Goal: Task Accomplishment & Management: Manage account settings

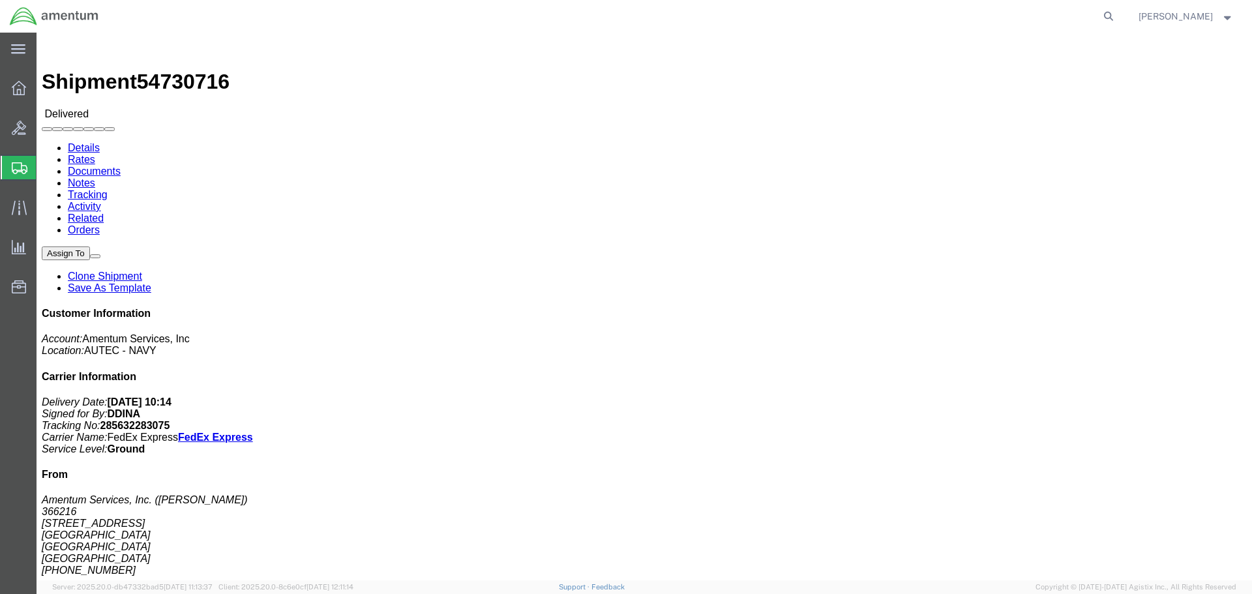
click at [23, 162] on icon at bounding box center [20, 168] width 16 height 12
click at [0, 0] on span "Shipment Manager" at bounding box center [0, 0] width 0 height 0
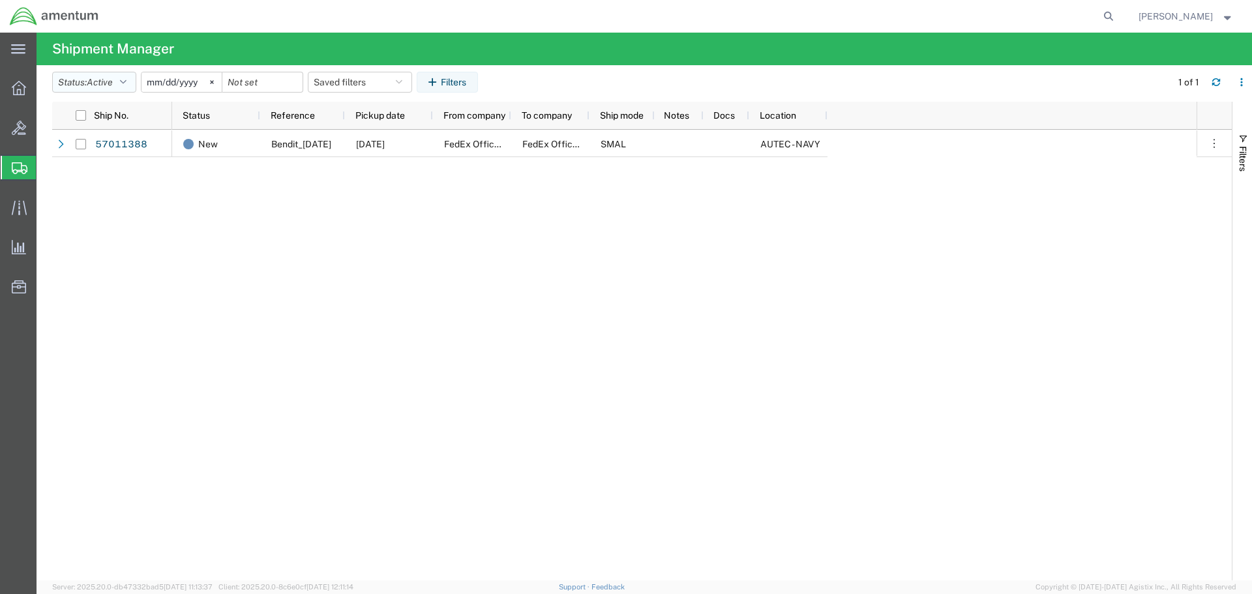
click at [132, 92] on button "Status: Active" at bounding box center [94, 82] width 84 height 21
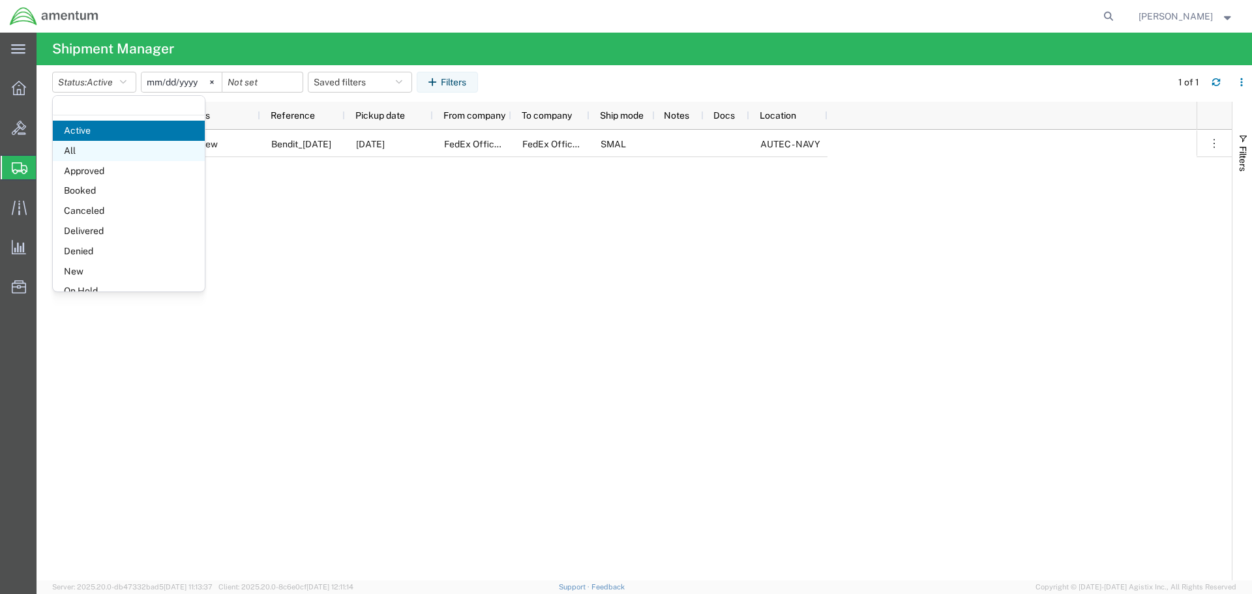
click at [104, 151] on span "All" at bounding box center [129, 151] width 152 height 20
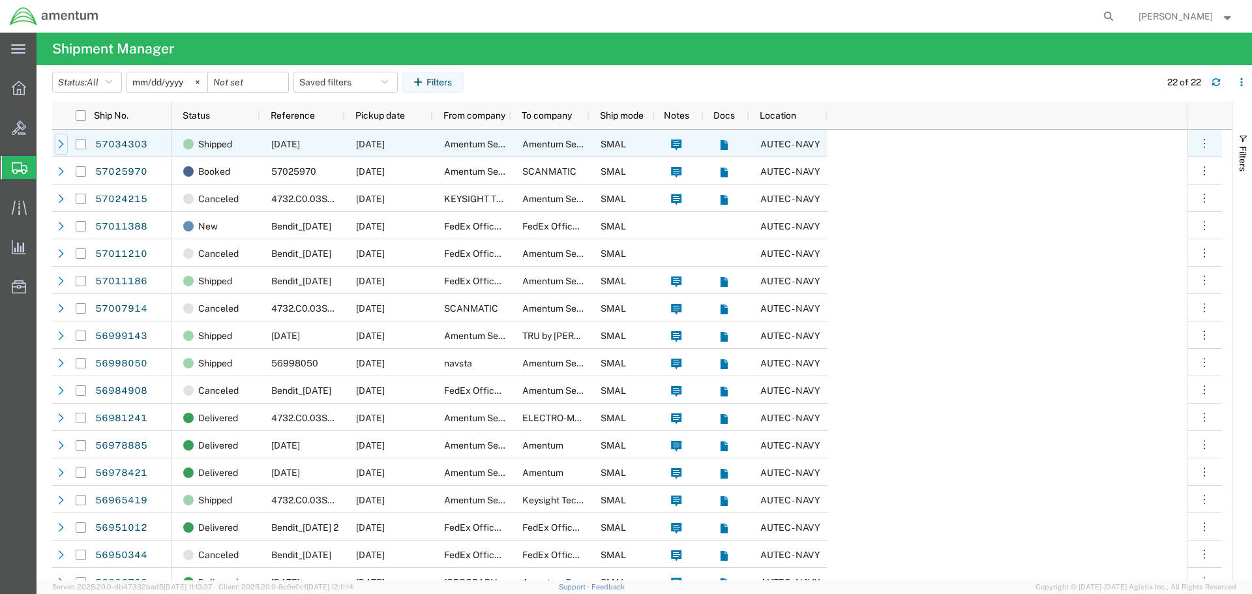
click at [61, 138] on div at bounding box center [61, 144] width 13 height 21
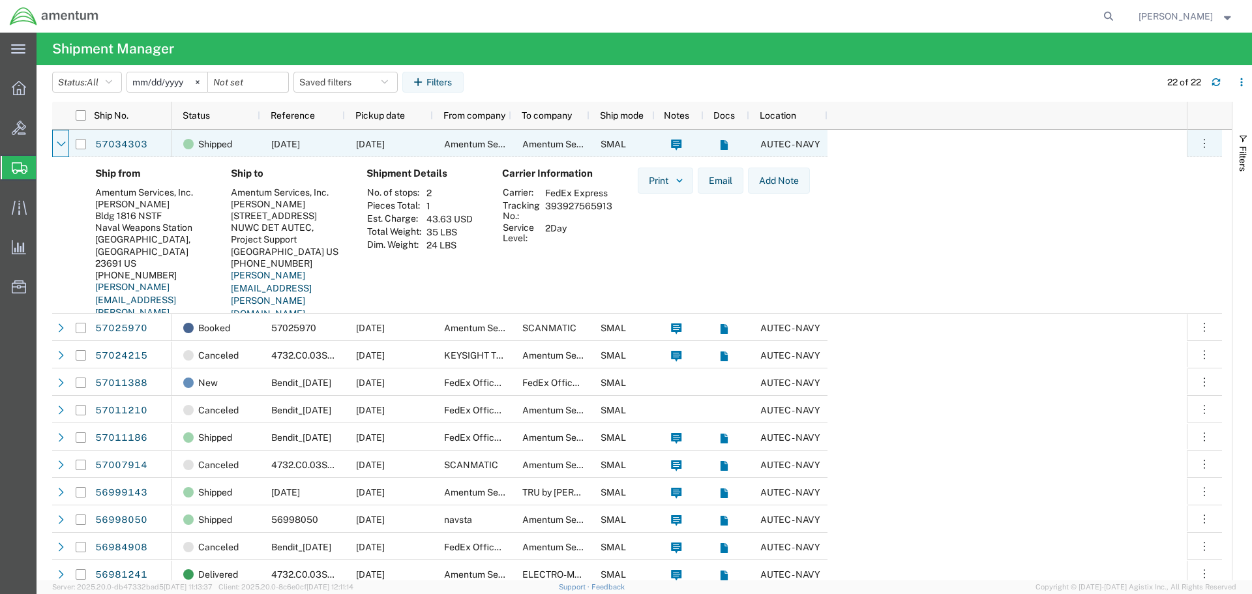
click at [61, 138] on div at bounding box center [61, 144] width 13 height 21
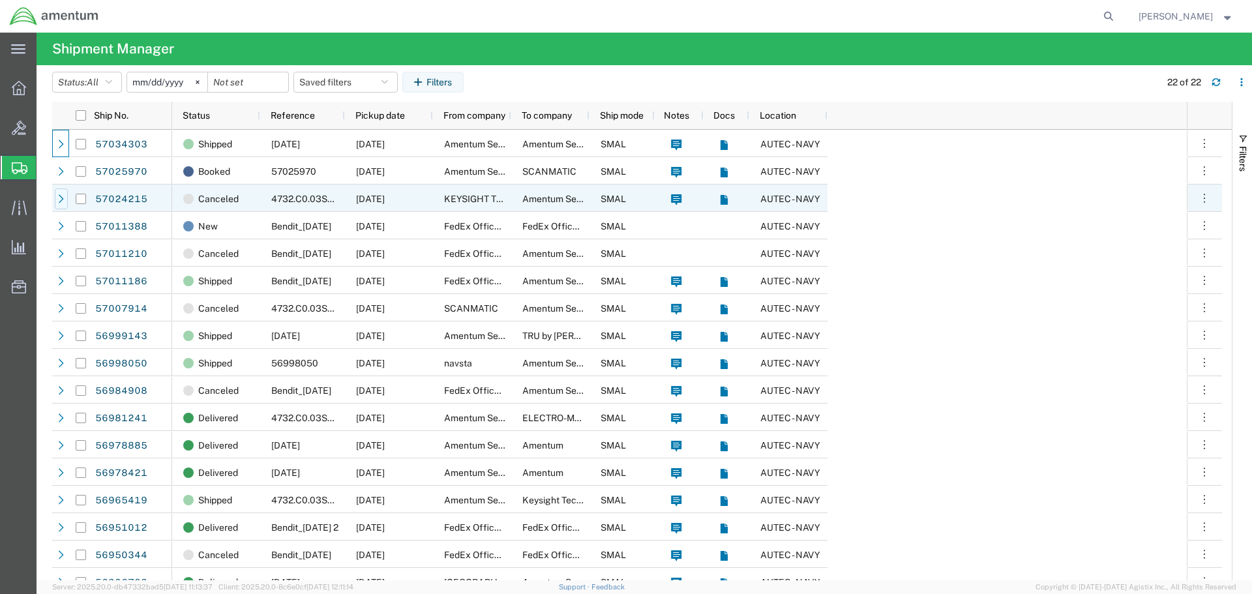
click at [59, 198] on icon at bounding box center [61, 198] width 9 height 9
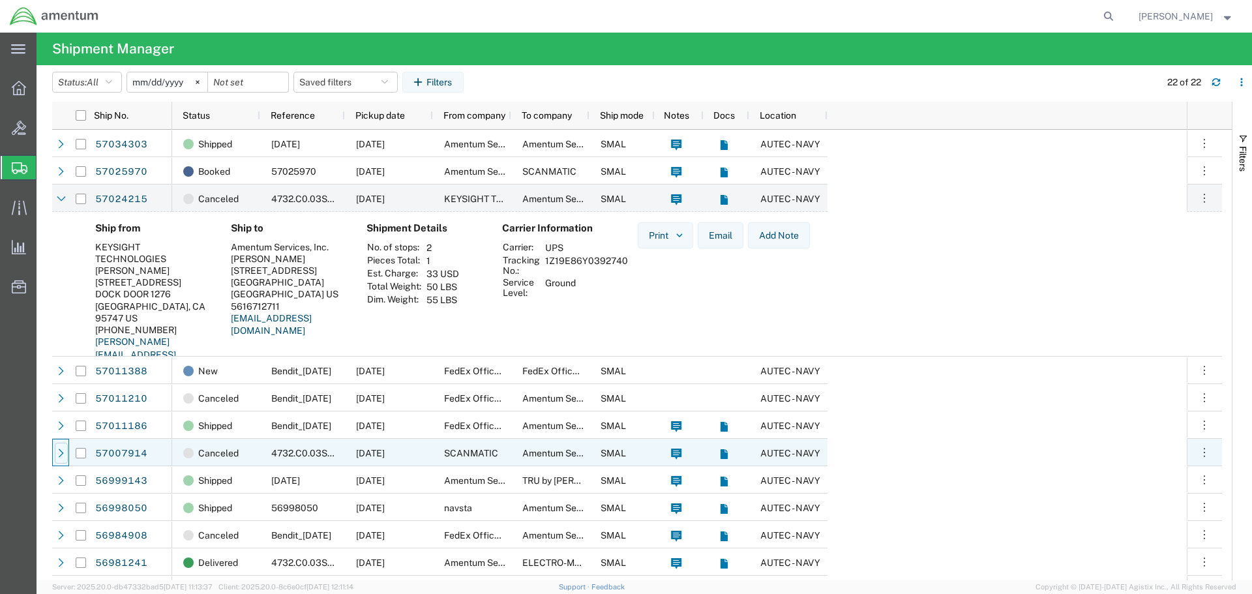
click at [59, 452] on icon at bounding box center [61, 452] width 9 height 9
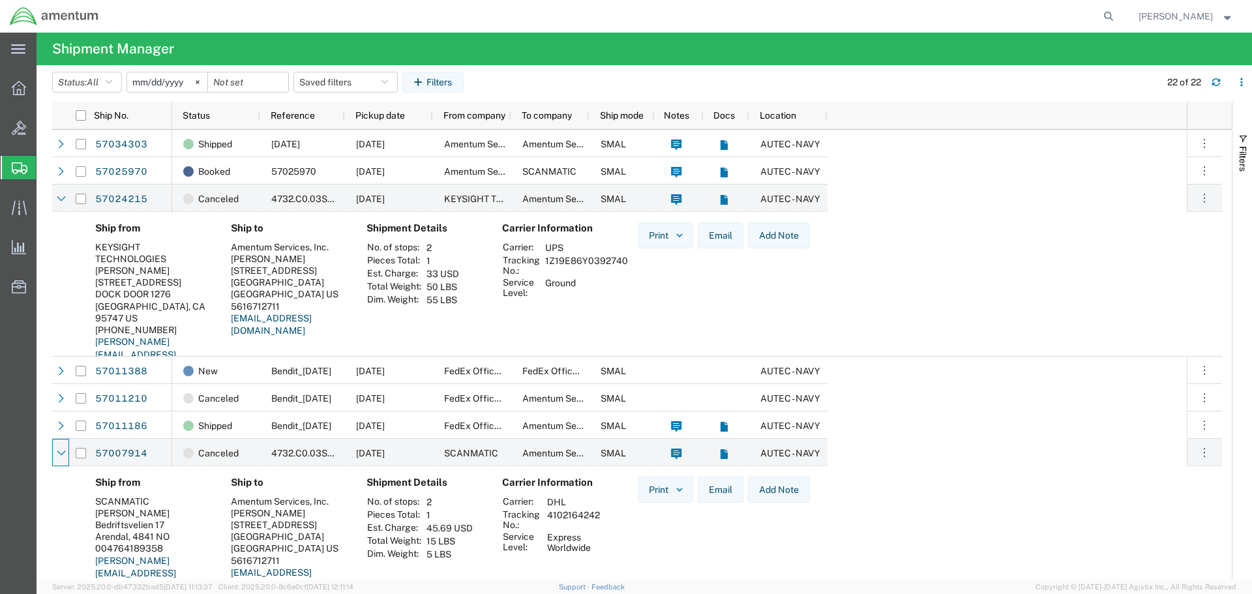
click at [49, 450] on agx-table-manager "Status: All Active All Approved Booked Canceled Delivered Denied New On Hold Pe…" at bounding box center [644, 322] width 1215 height 515
click at [55, 451] on div at bounding box center [61, 453] width 13 height 21
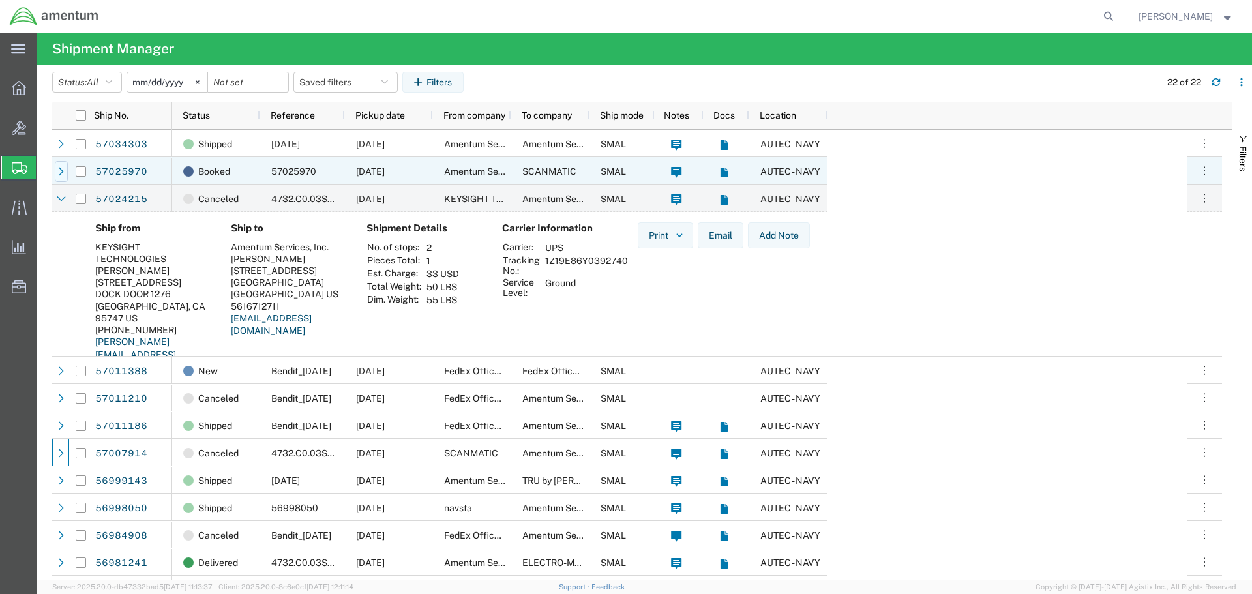
click at [62, 169] on icon at bounding box center [61, 171] width 9 height 9
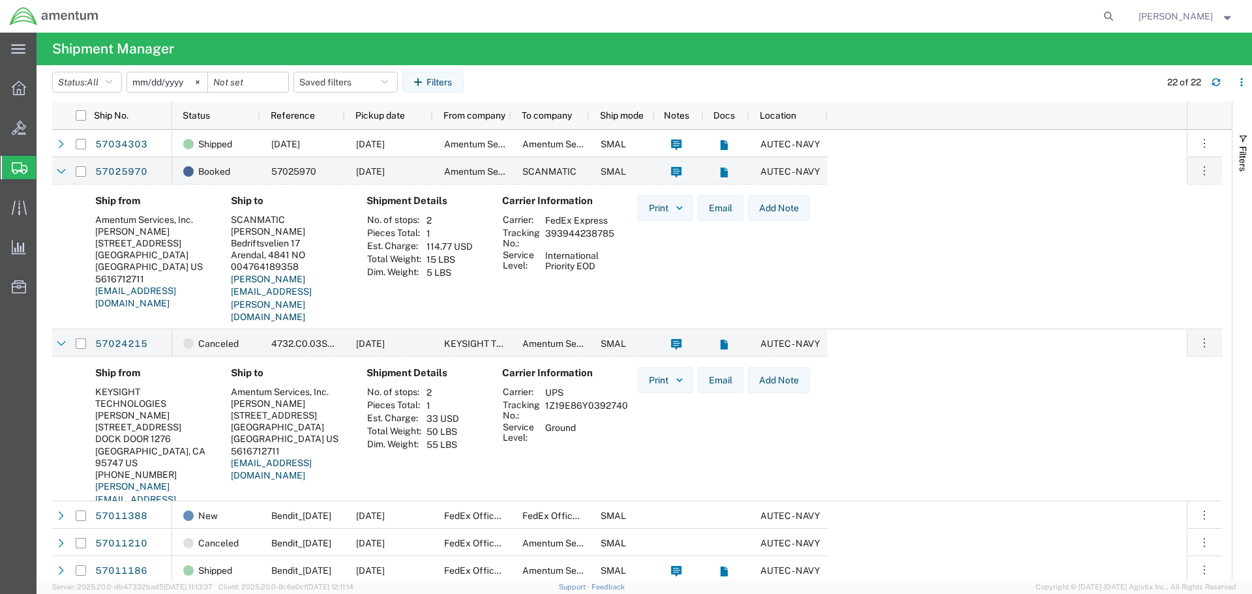
drag, startPoint x: 546, startPoint y: 234, endPoint x: 613, endPoint y: 231, distance: 67.8
click at [613, 231] on td "393944238785" at bounding box center [579, 238] width 78 height 22
copy td "393944238785"
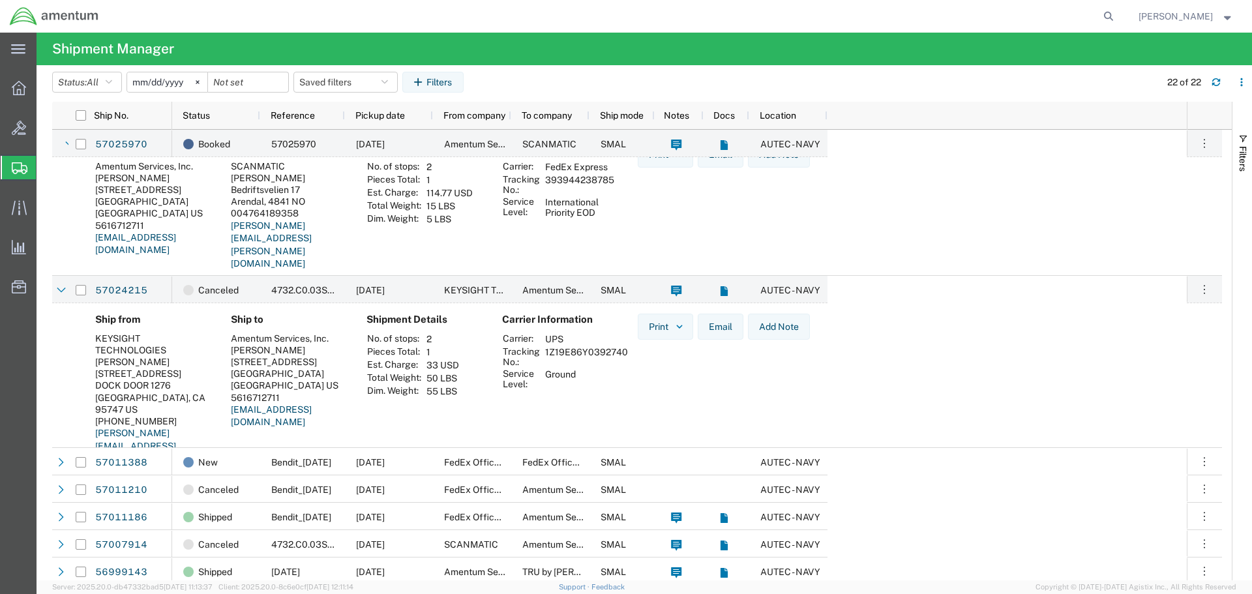
scroll to position [65, 0]
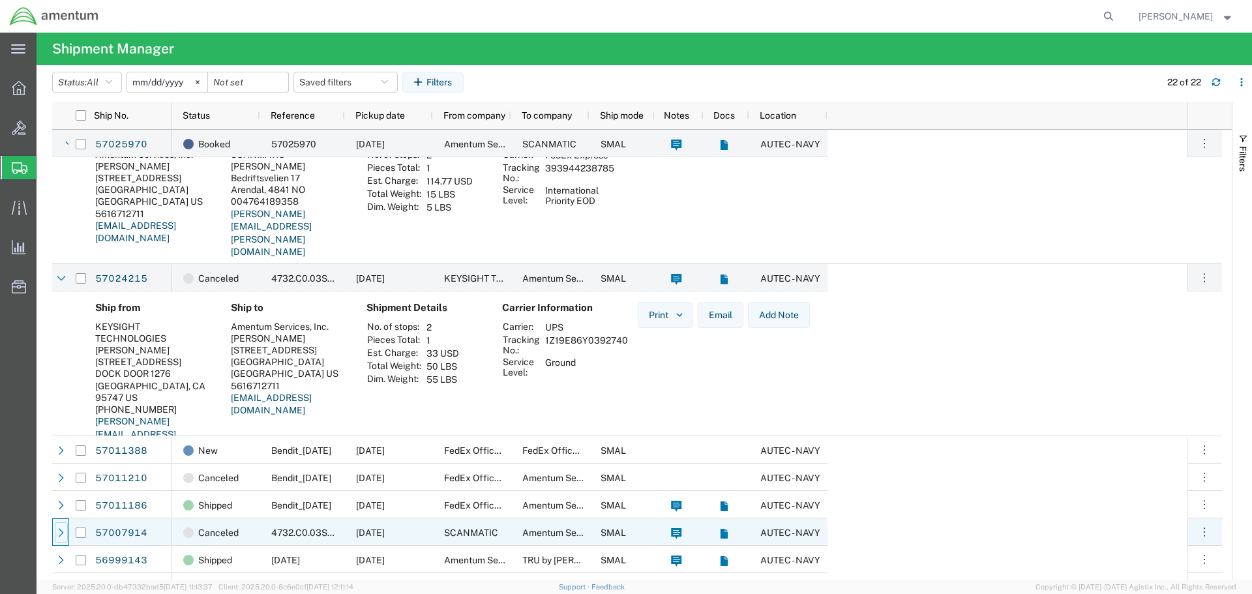
click at [65, 531] on icon at bounding box center [61, 532] width 9 height 9
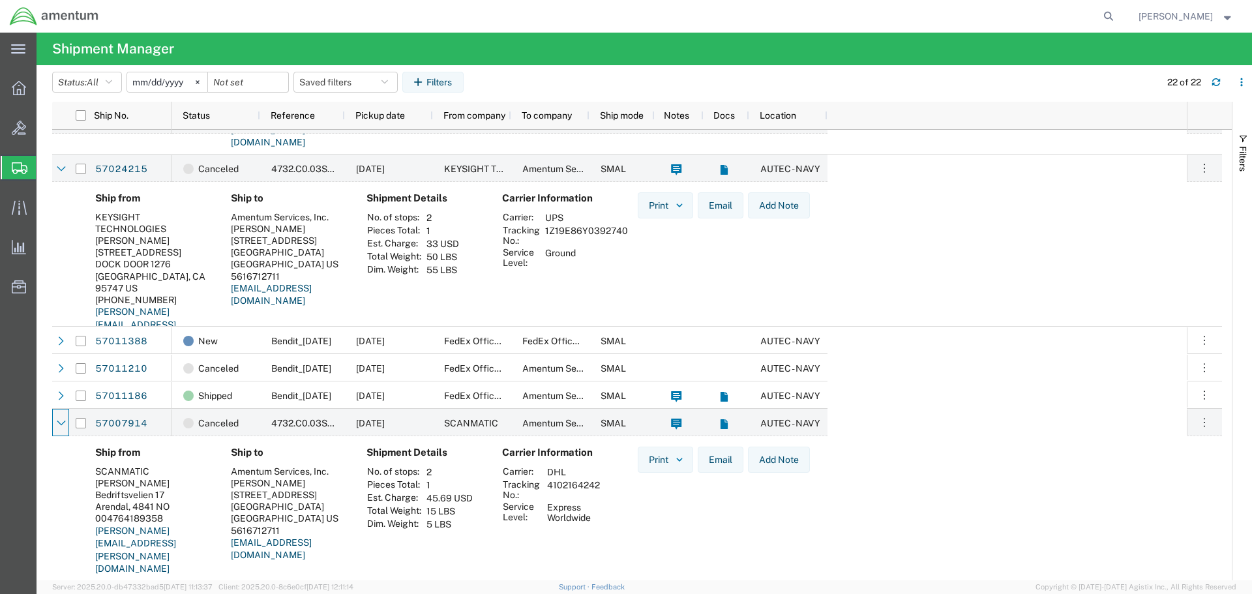
scroll to position [196, 0]
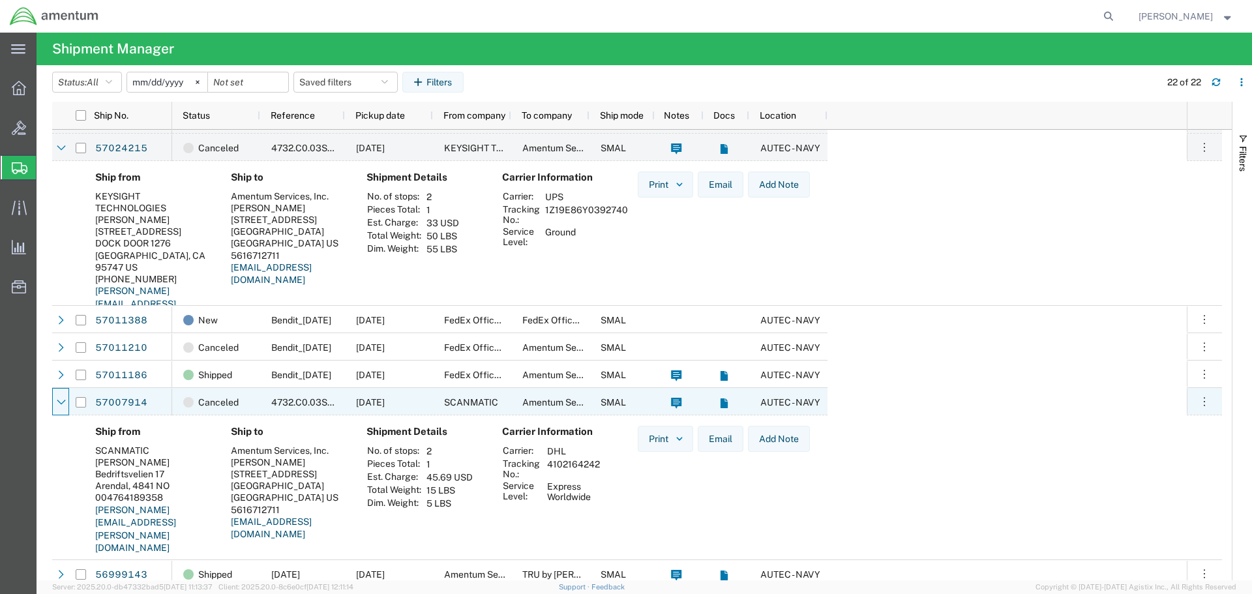
click at [63, 406] on div at bounding box center [61, 402] width 13 height 21
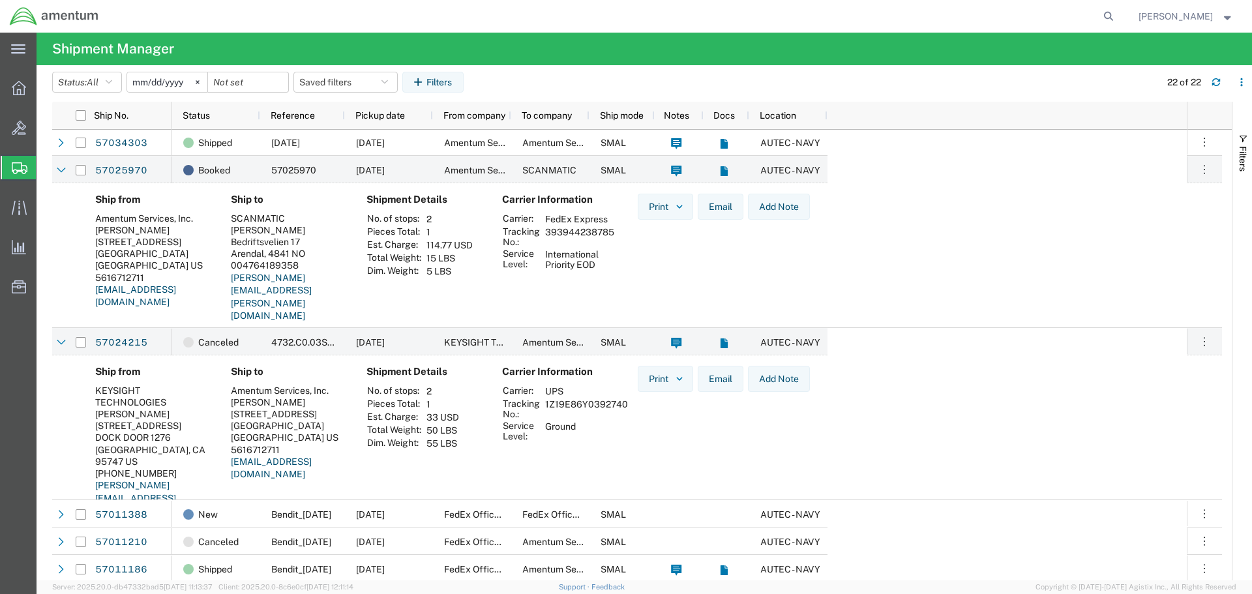
scroll to position [0, 0]
click at [133, 175] on link "57025970" at bounding box center [121, 172] width 53 height 21
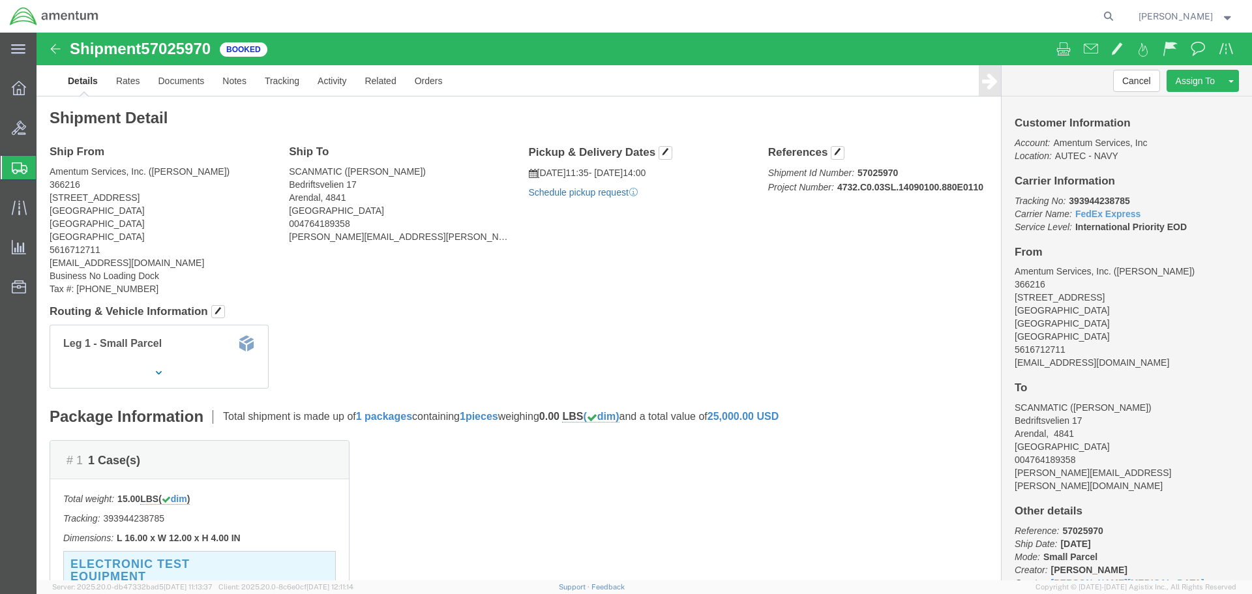
click link "Schedule pickup request"
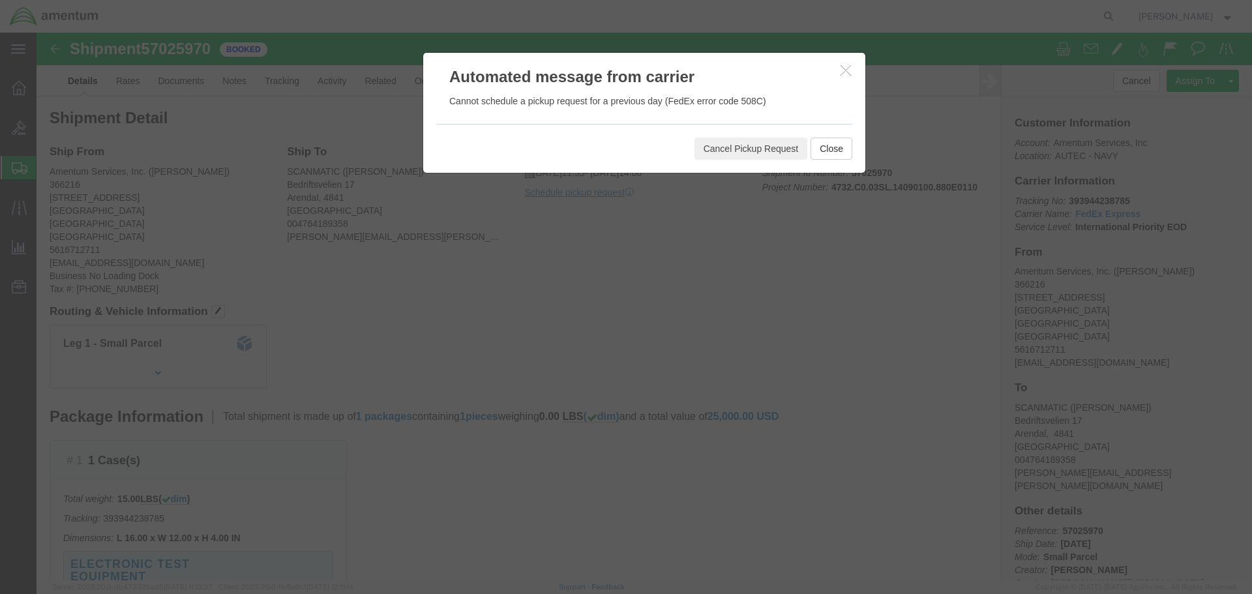
click icon "button"
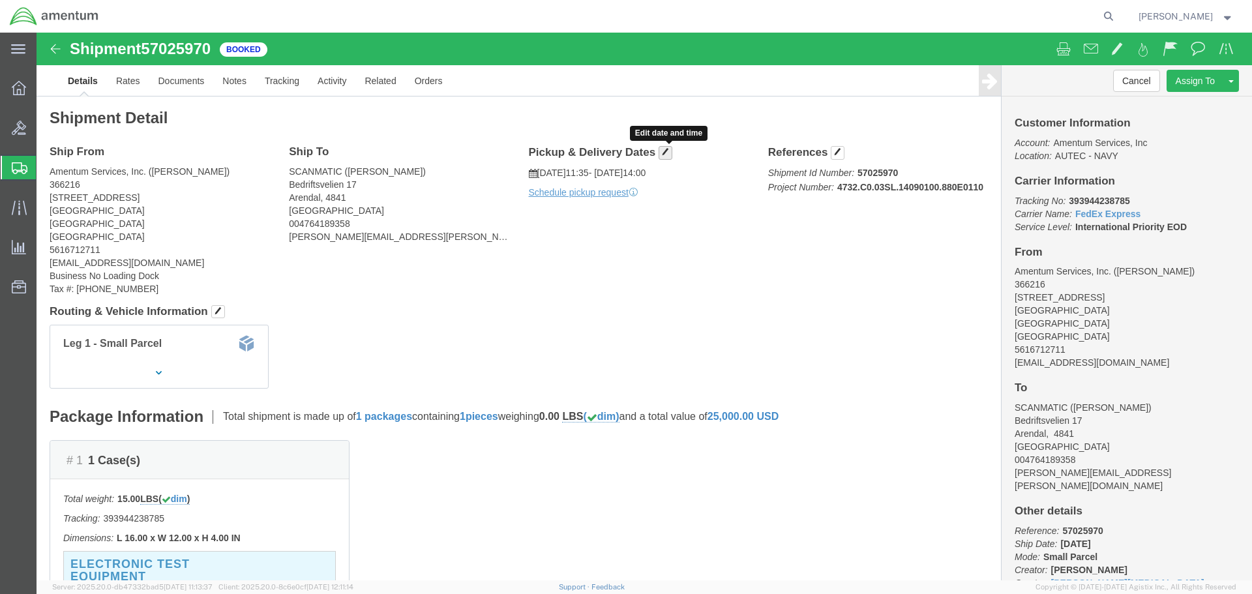
click span "button"
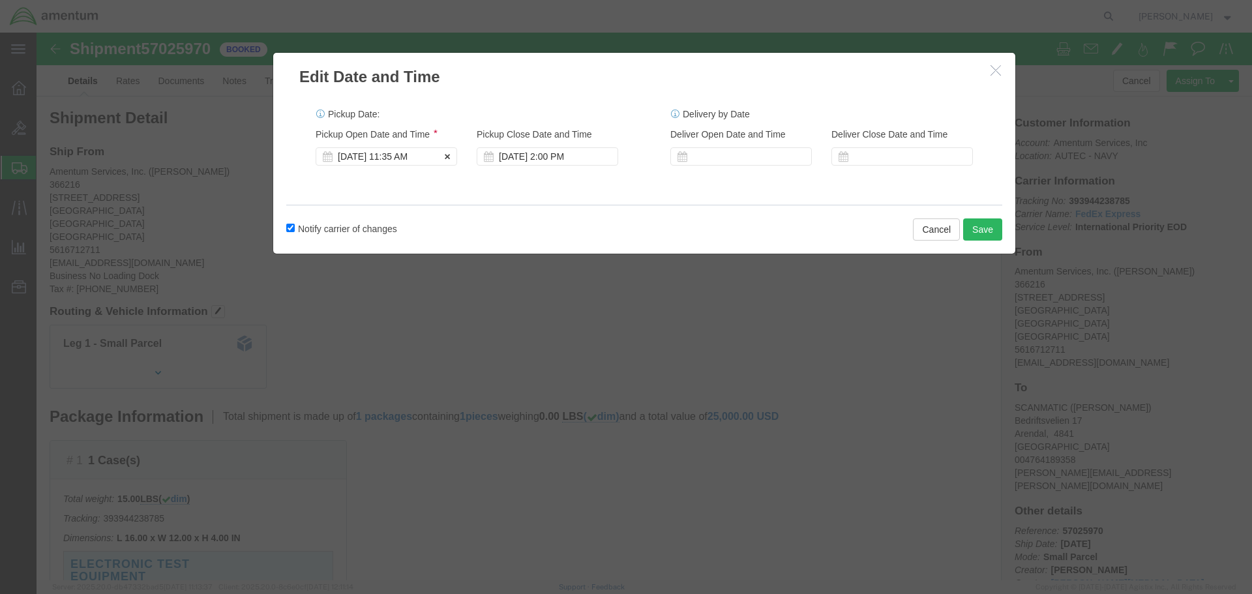
click div "Oct 06 2025 11:35 AM"
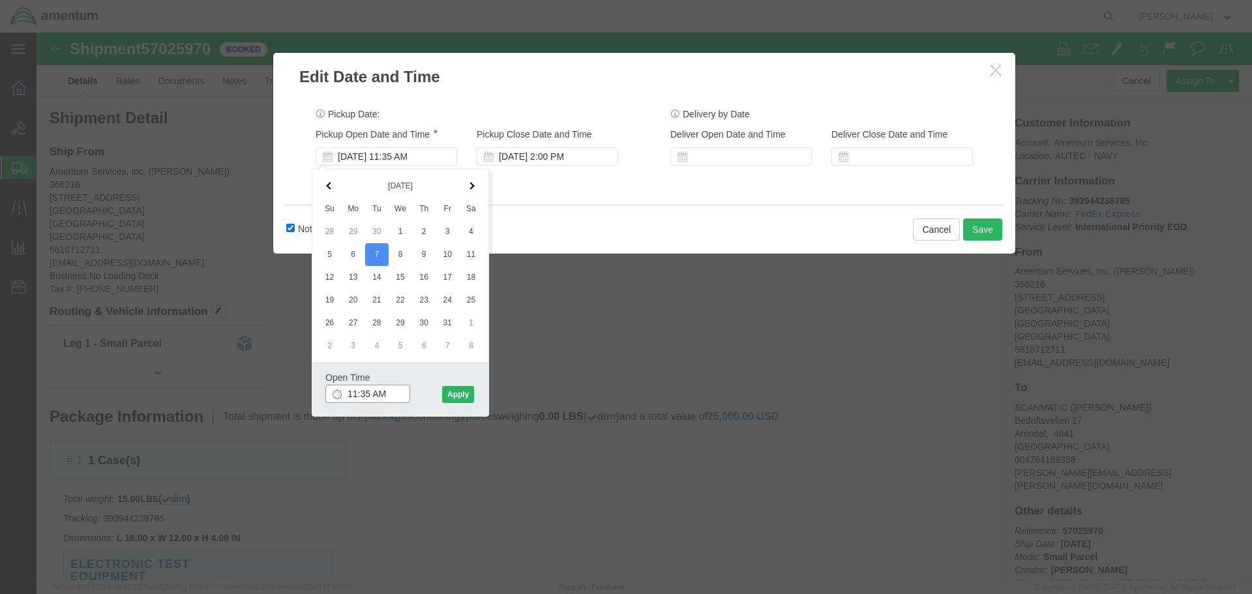
click input "11:35 AM"
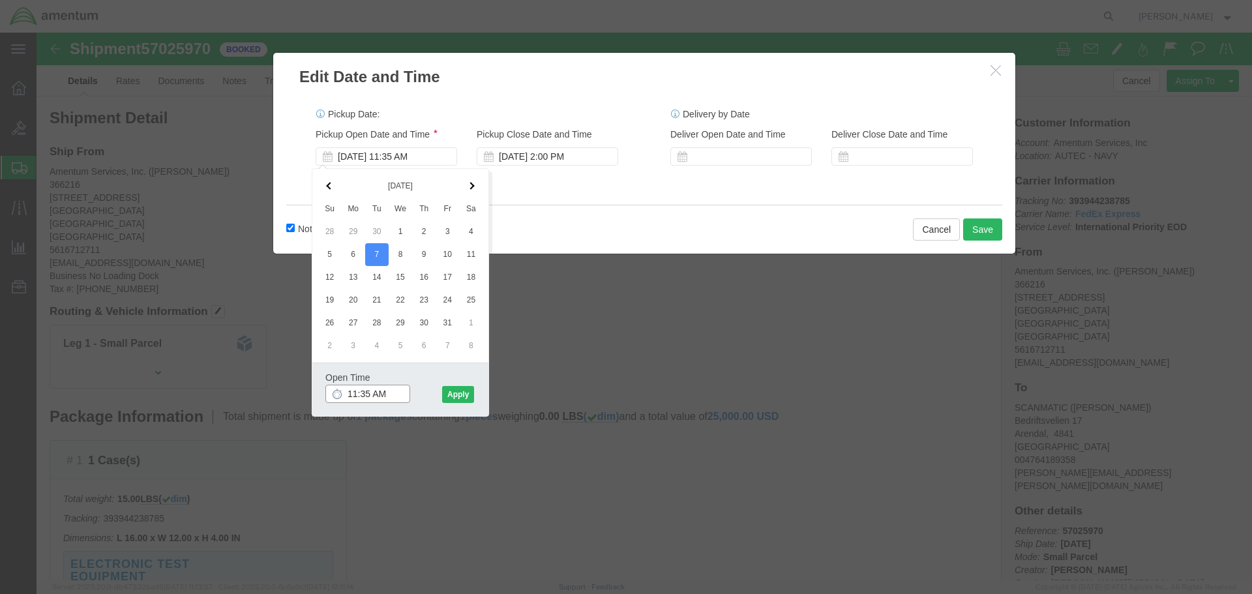
click input "11:35 AM"
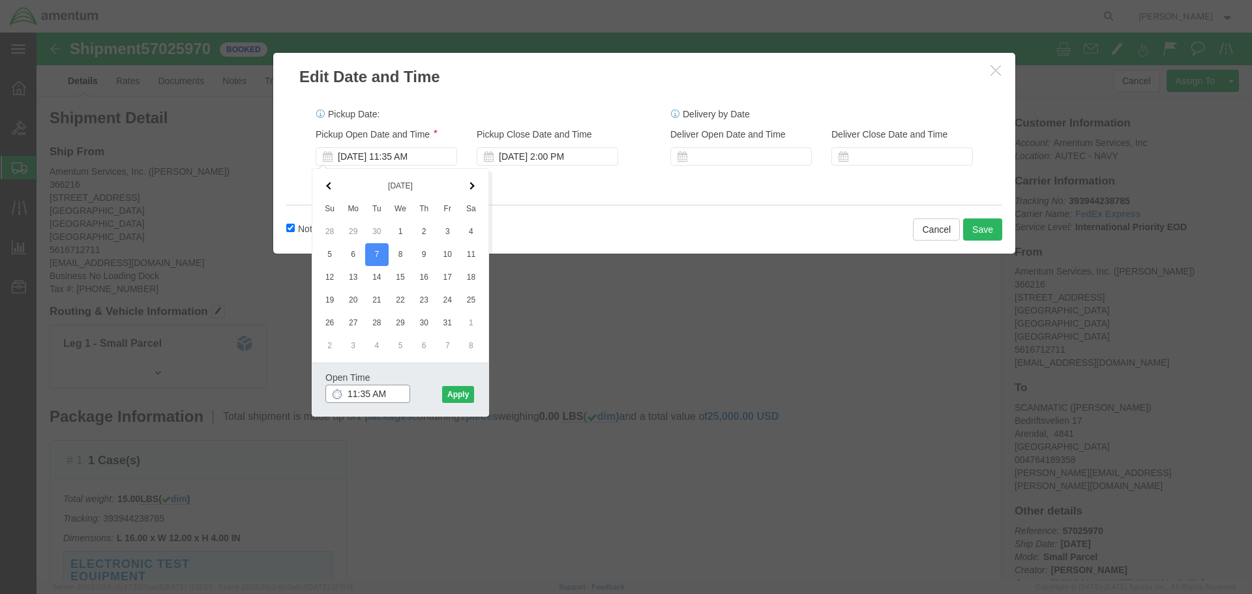
click input "11:35 AM"
click input "AM11:35"
drag, startPoint x: 310, startPoint y: 360, endPoint x: 342, endPoint y: 344, distance: 36.4
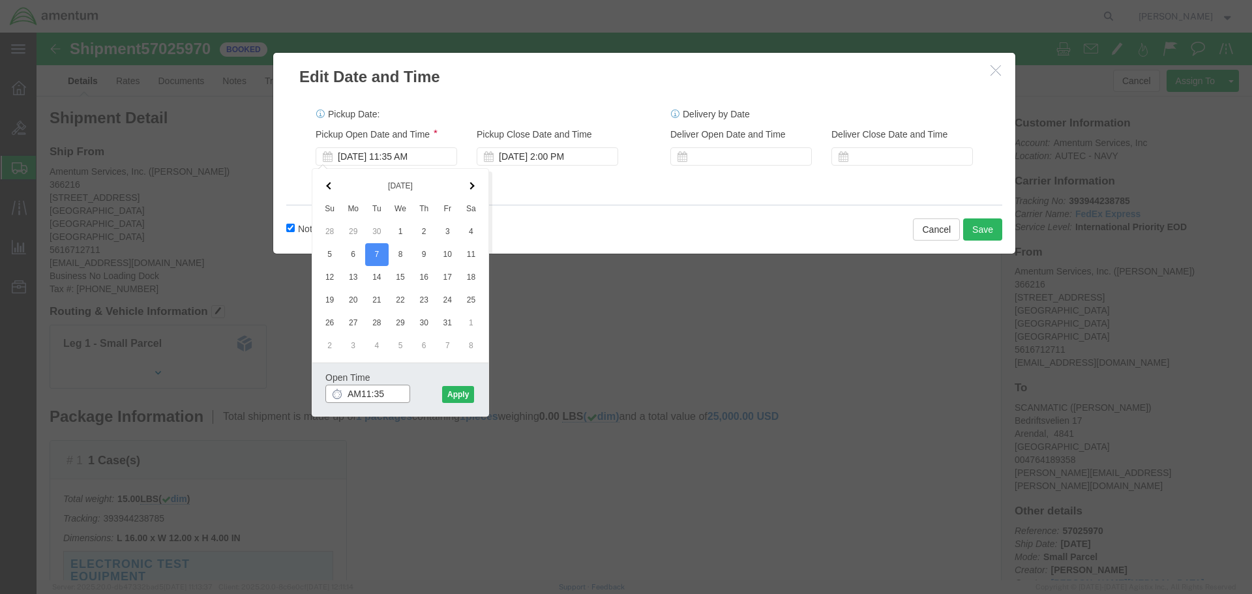
click input "AM11:35"
type input "10:00 AM"
click button "Apply"
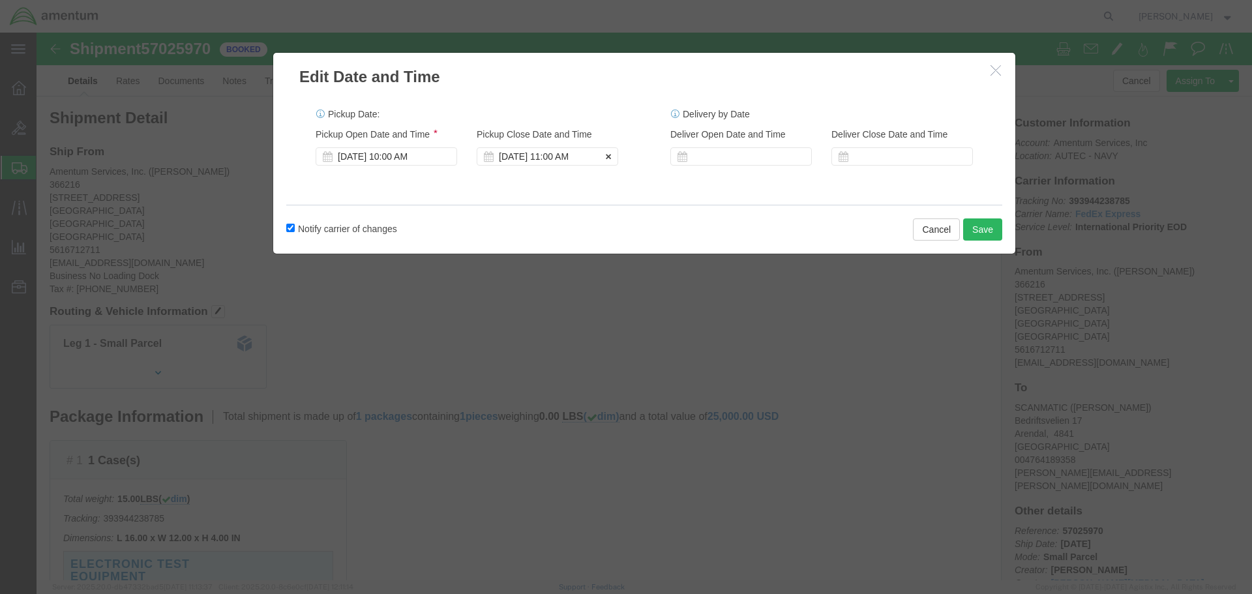
click div "Oct 07 2025 11:00 AM"
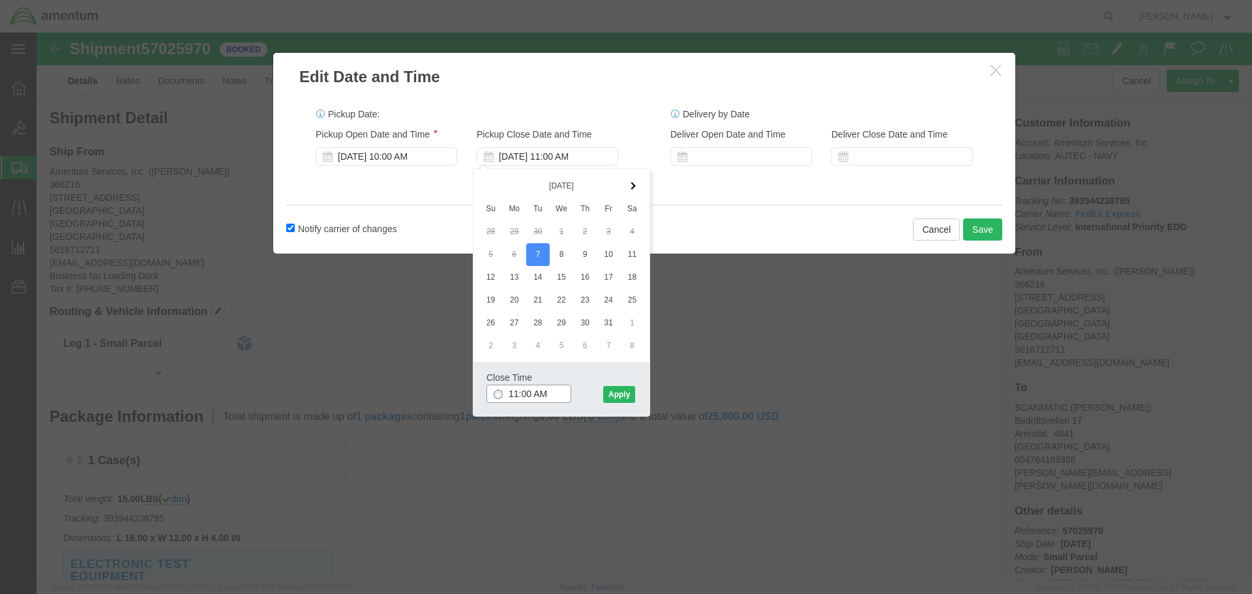
click input "11:00 AM"
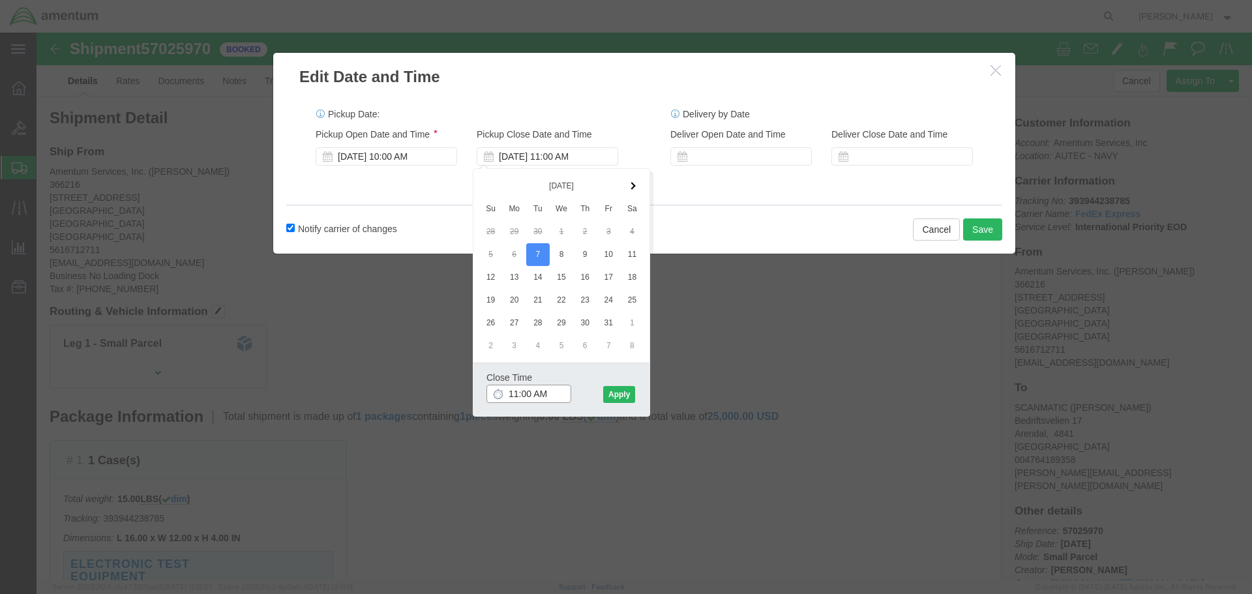
drag, startPoint x: 471, startPoint y: 366, endPoint x: 526, endPoint y: 370, distance: 54.9
click input "11:00 AM"
type input "2:00 PM"
click button "Apply"
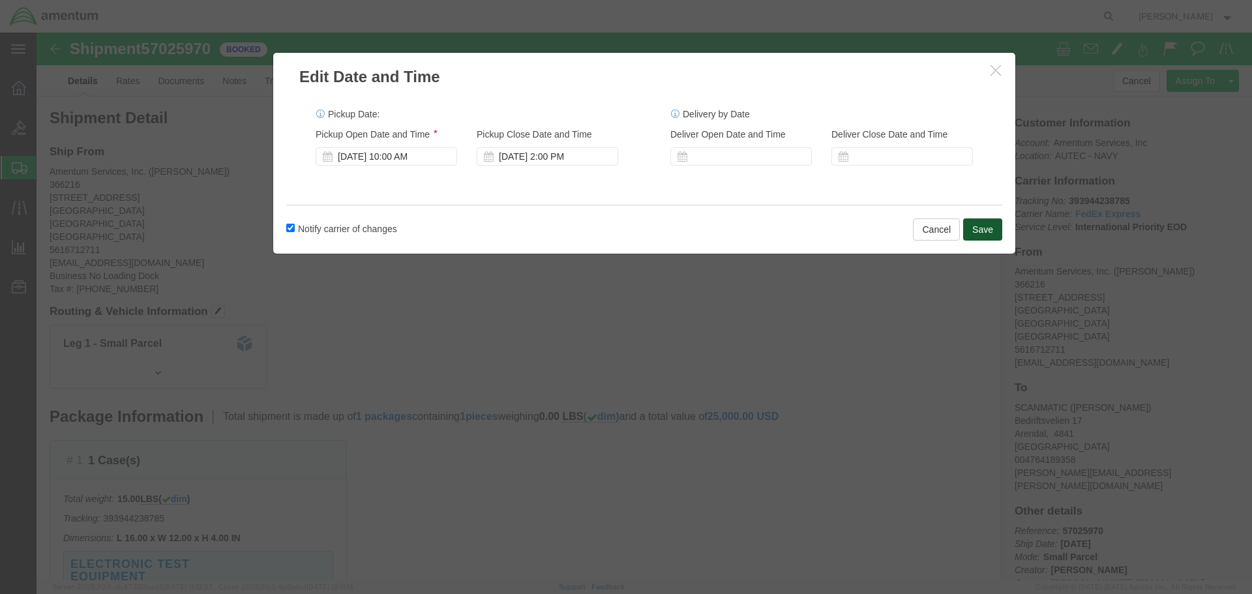
click button "Save"
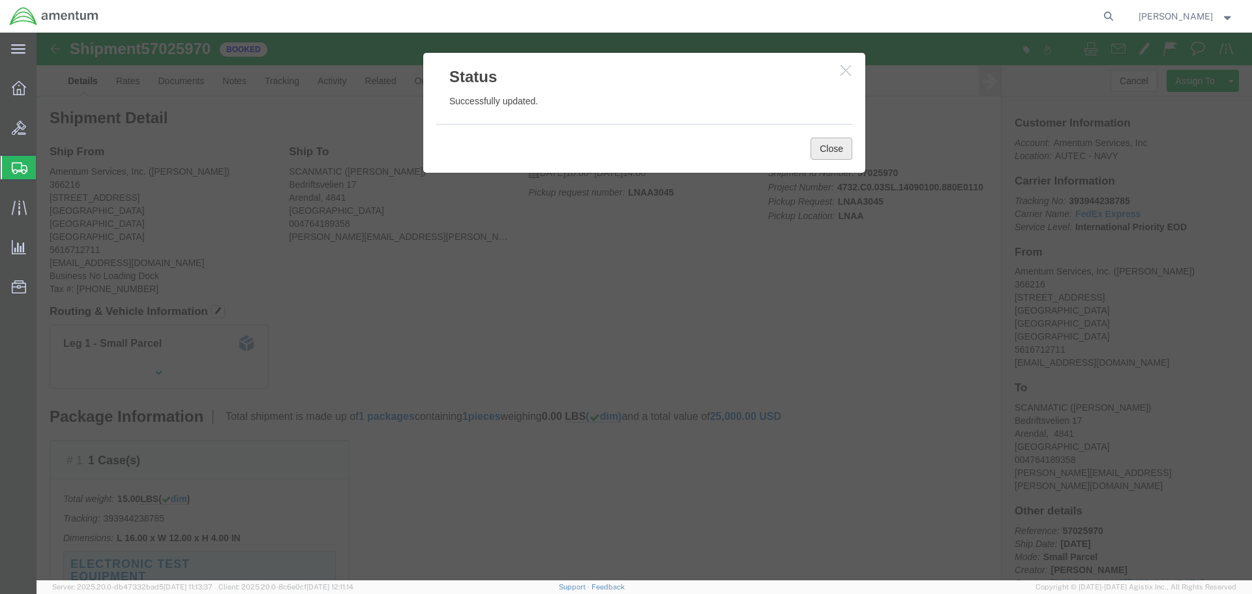
click button "Close"
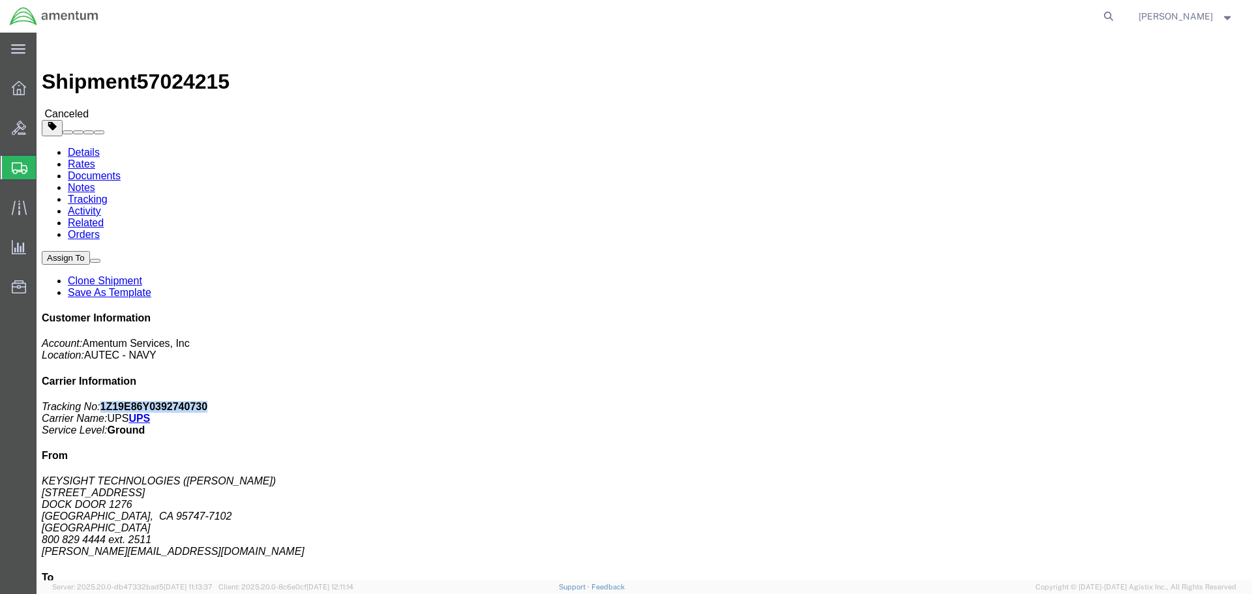
drag, startPoint x: 1023, startPoint y: 166, endPoint x: 1119, endPoint y: 163, distance: 95.9
click p "Tracking No: 1Z19E86Y0392740730 Carrier Name: UPS UPS Service Level: Ground"
copy b "1Z19E86Y0392740730"
click h4 "Carrier Information"
click button
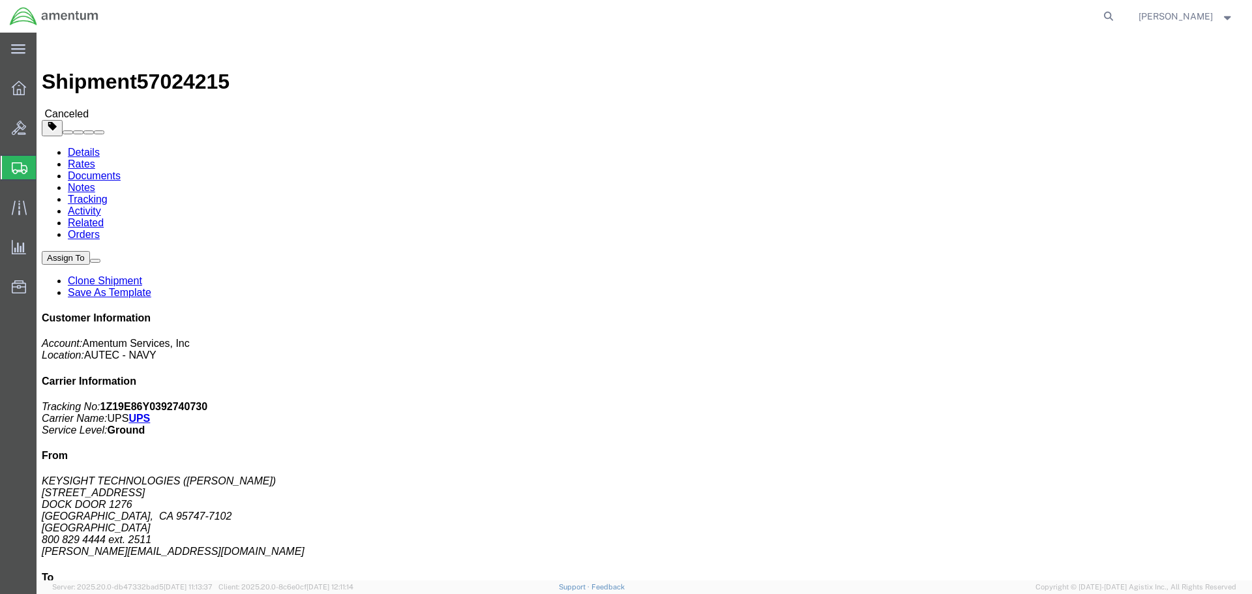
click link "Clone Shipment"
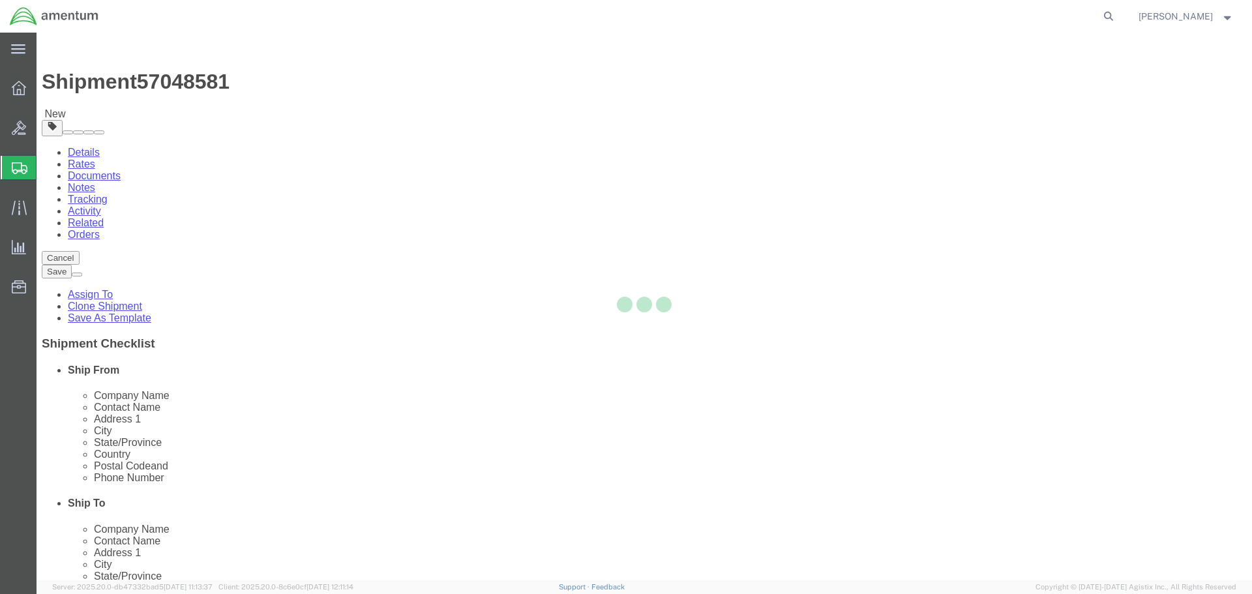
select select
select select "53953"
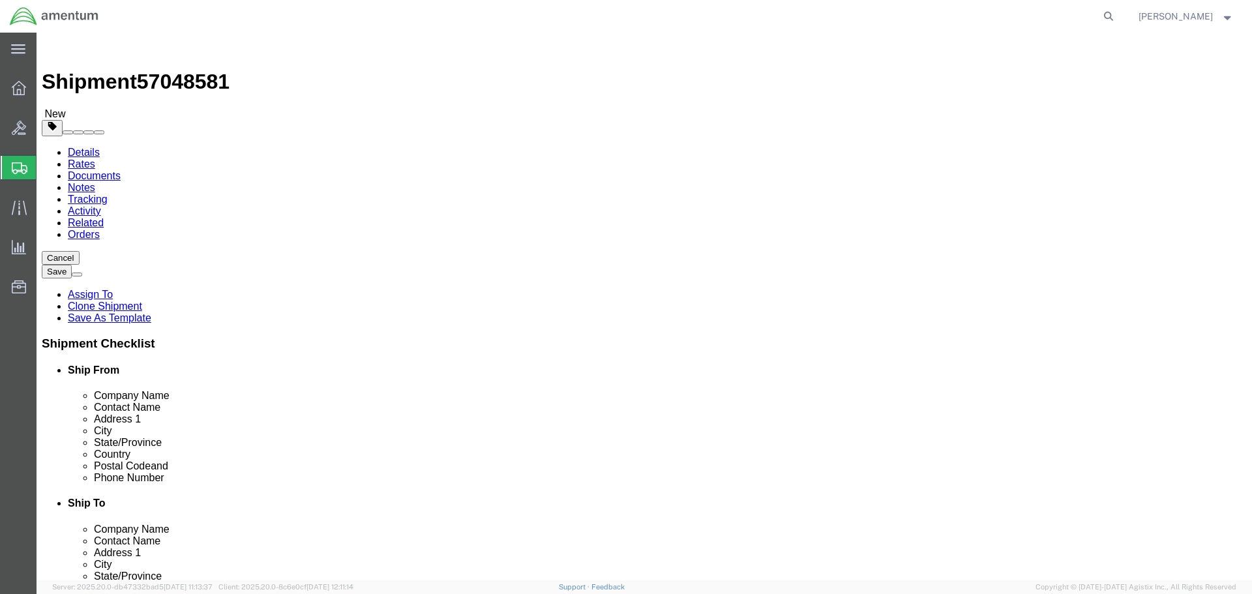
click span
select select "53953"
type input "366216"
type input "Amentum Services, Inc."
type input "[PERSON_NAME]"
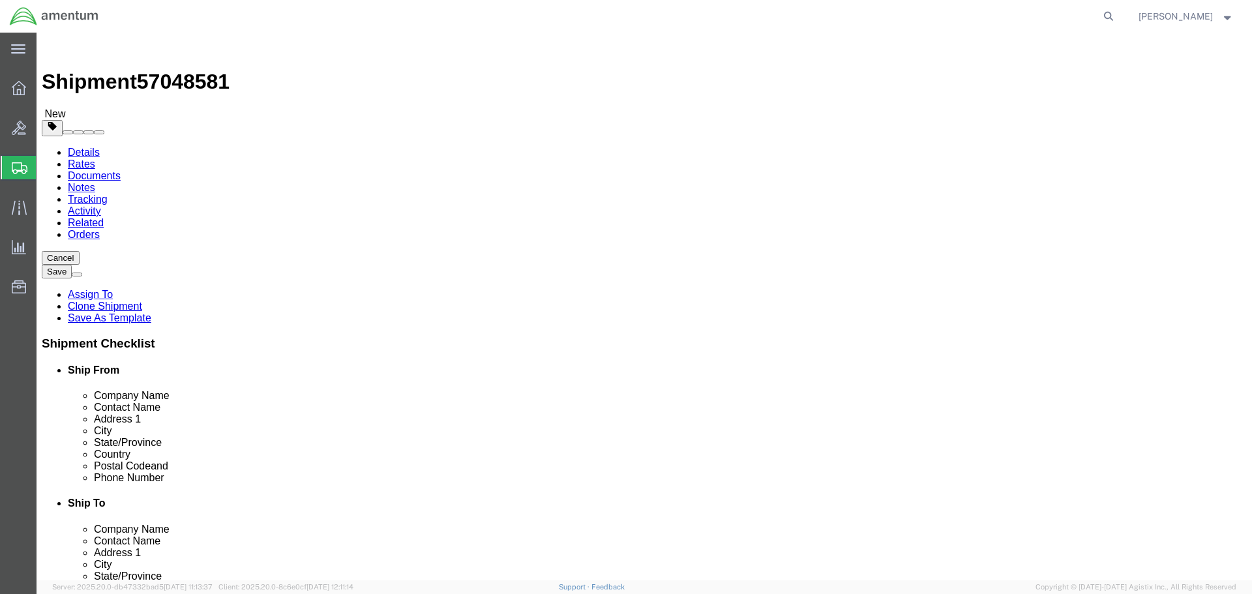
type input "[STREET_ADDRESS]"
type input "[GEOGRAPHIC_DATA]"
type input "33406"
type input "5616712711"
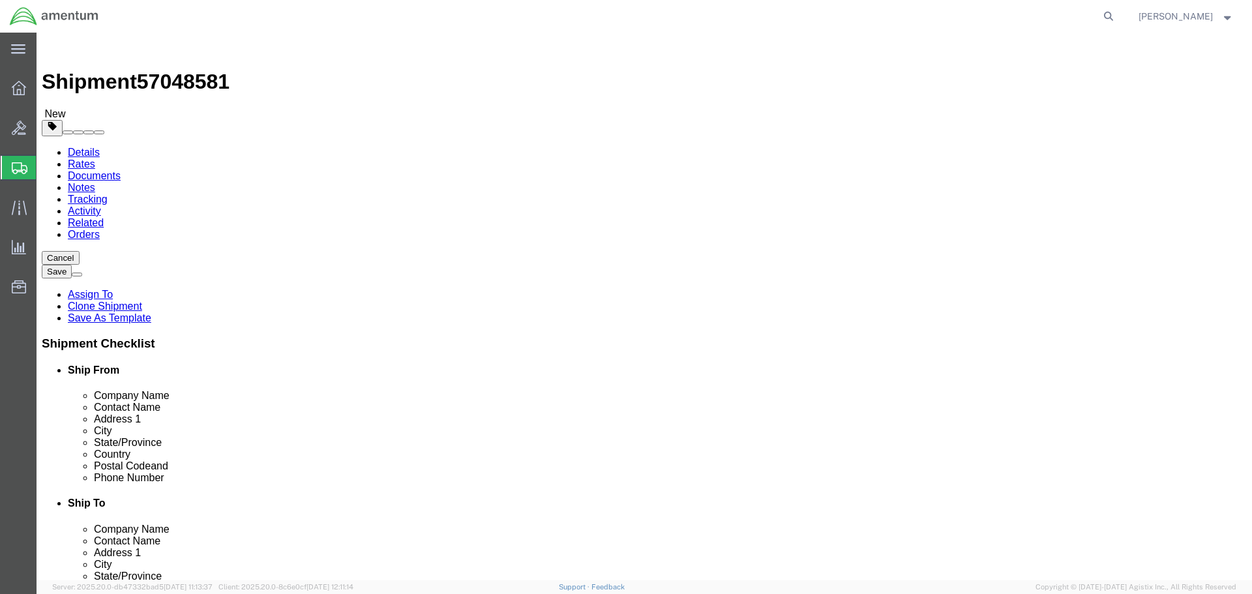
type input "[EMAIL_ADDRESS][DOMAIN_NAME]"
type input "KEYSIGHT TECHNOLOGIES"
type input "[PERSON_NAME]"
type input "[STREET_ADDRESS]"
type input "DOCK DOOR 1276"
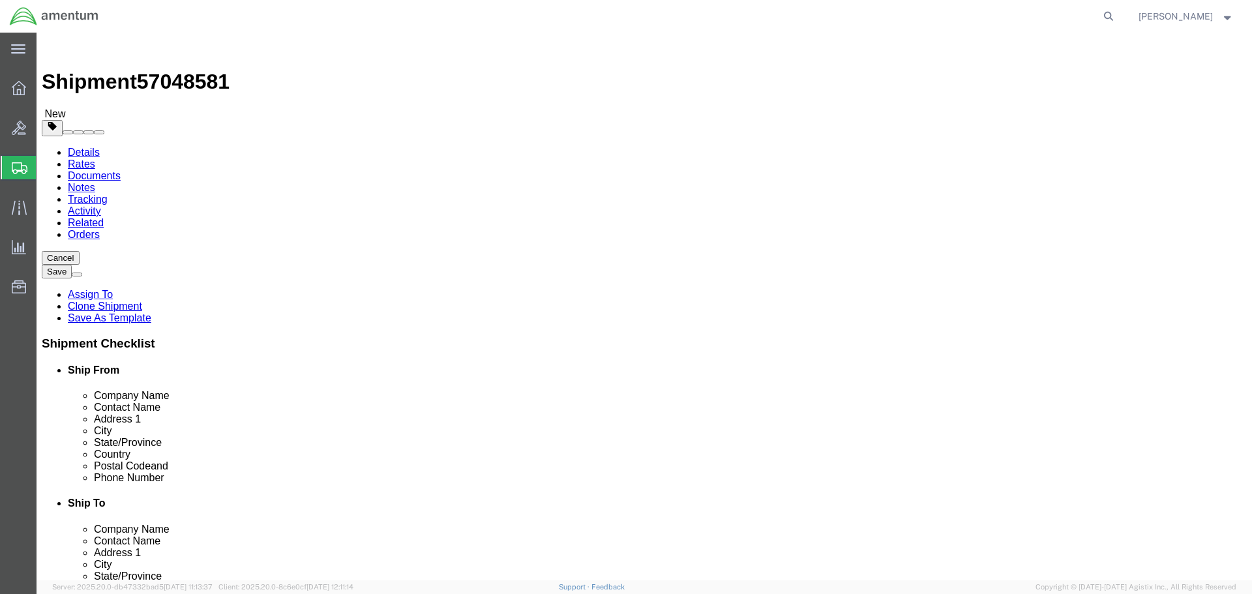
type input "ROSEVILLE"
type input "95747-7102"
type input "[PHONE_NUMBER]"
type input "2511"
type input "[PERSON_NAME][EMAIL_ADDRESS][DOMAIN_NAME]"
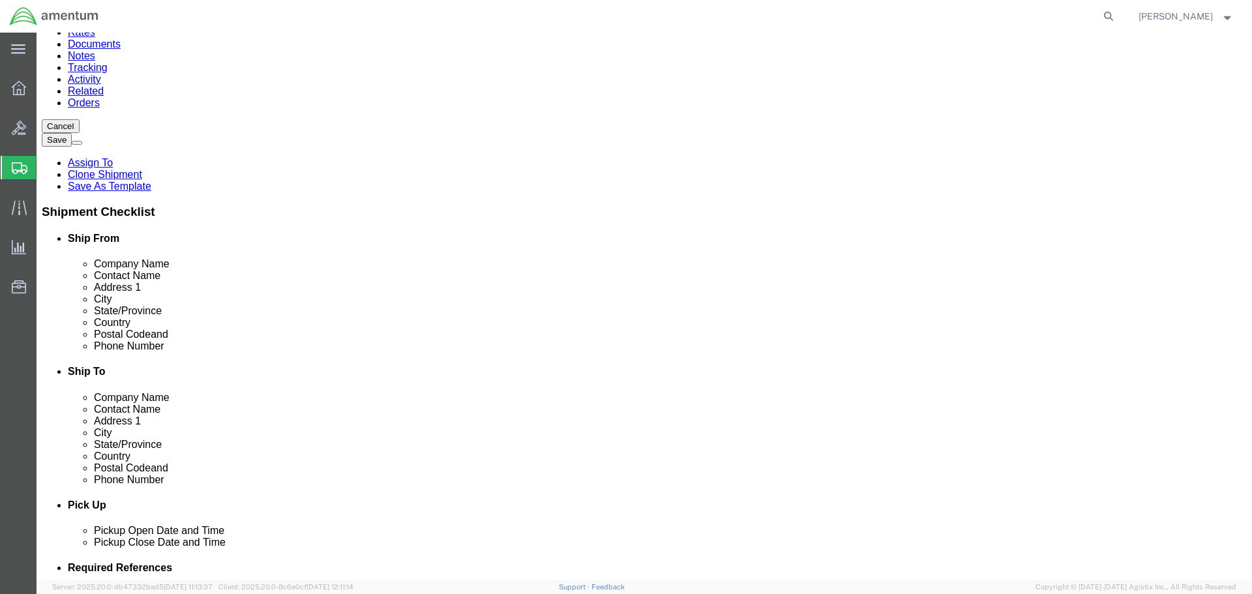
scroll to position [261, 0]
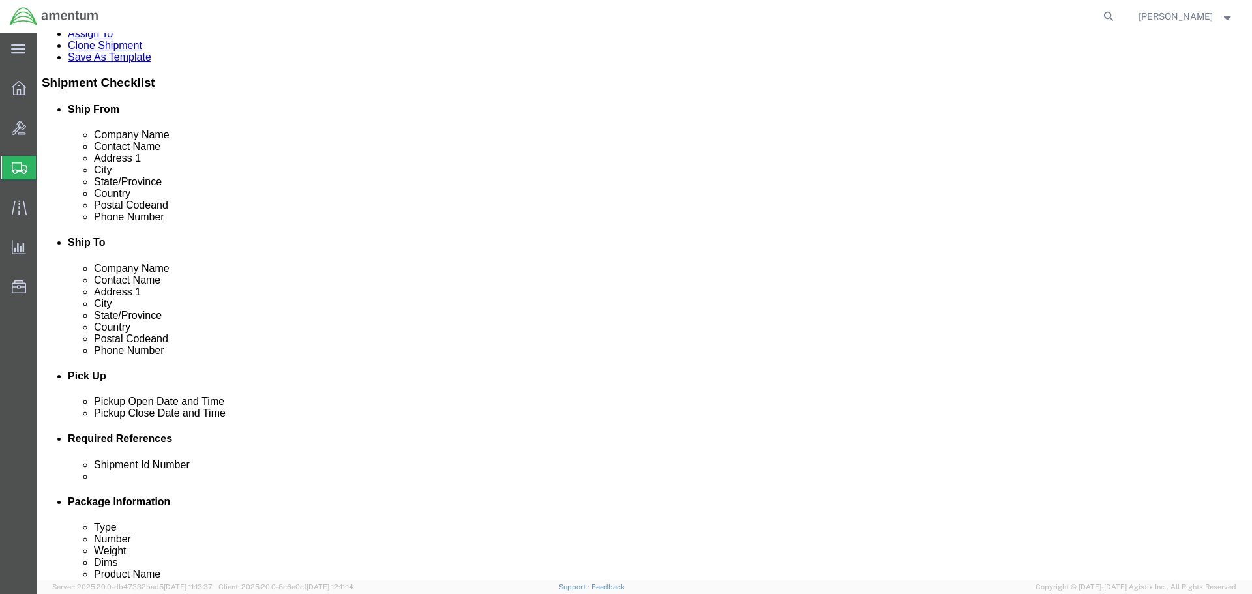
click div "[DATE] 10:00 AM"
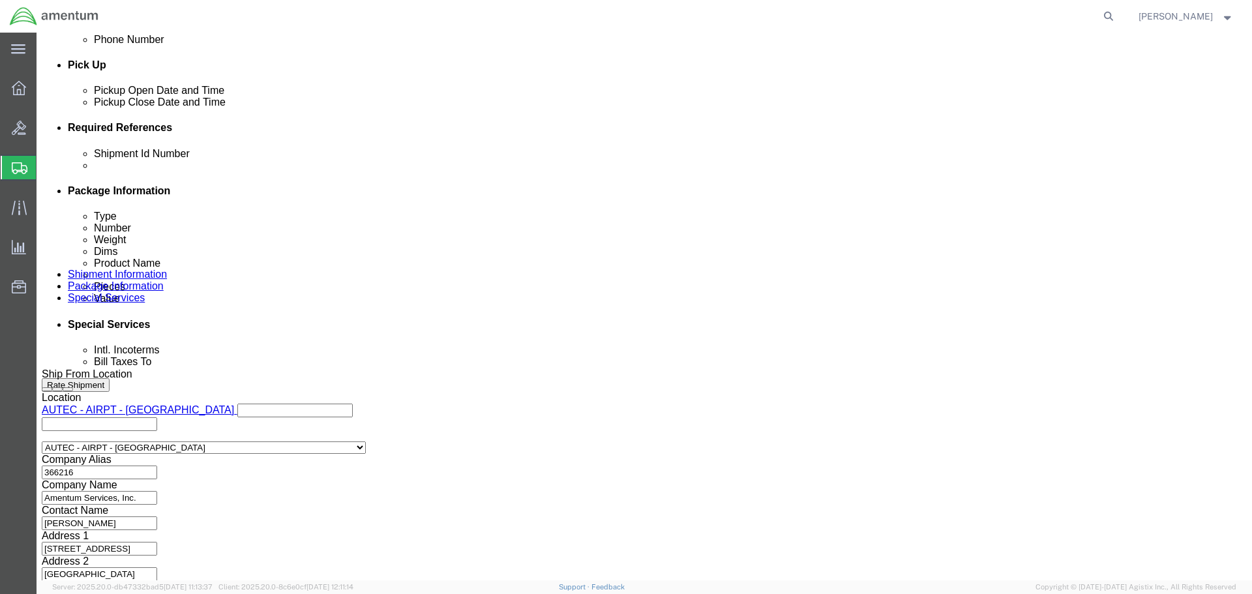
click button "Apply"
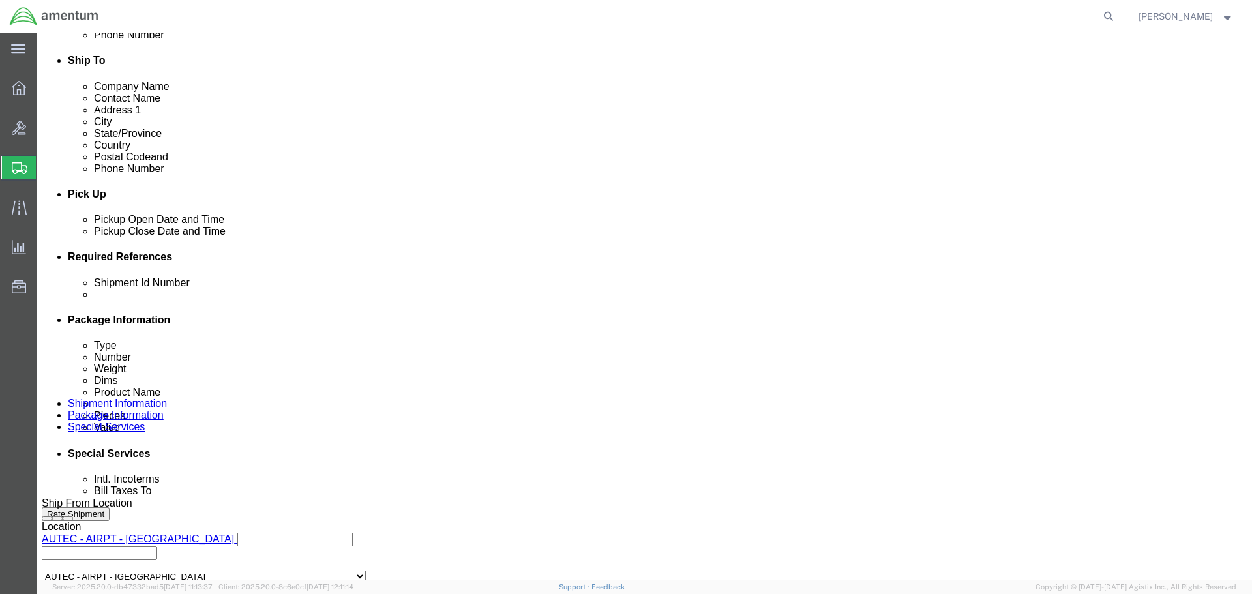
scroll to position [441, 0]
click div "[DATE] 11:00 AM"
drag, startPoint x: 334, startPoint y: 468, endPoint x: 295, endPoint y: 469, distance: 39.8
click input "11:00 AM"
type input "M"
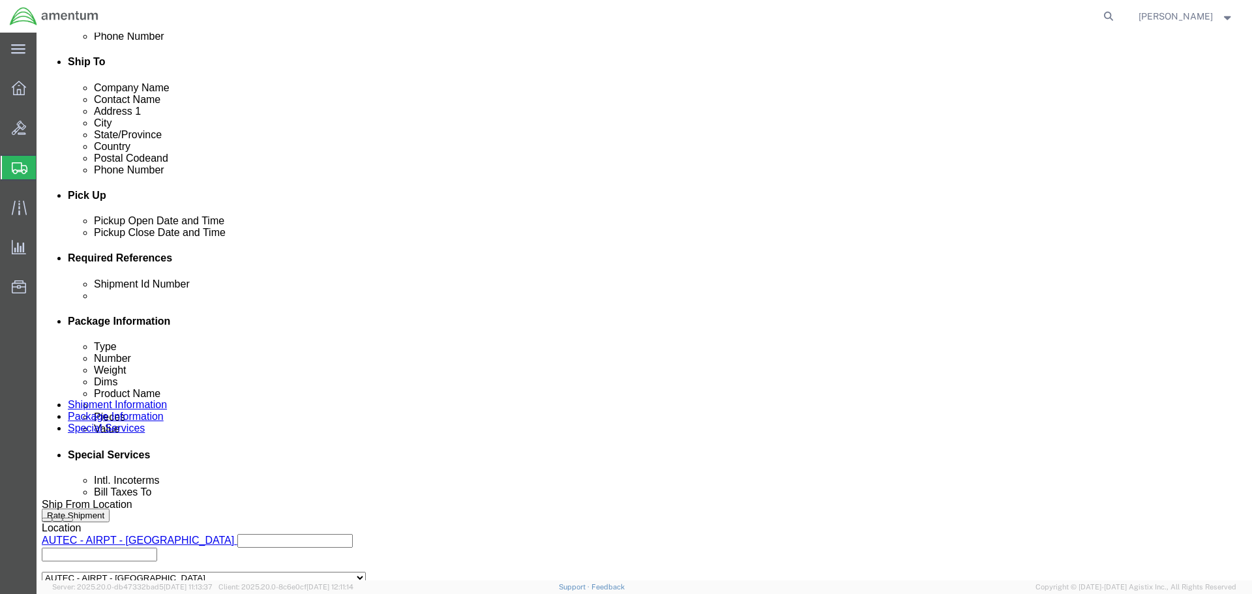
type input "2:00 PM"
click button "Apply"
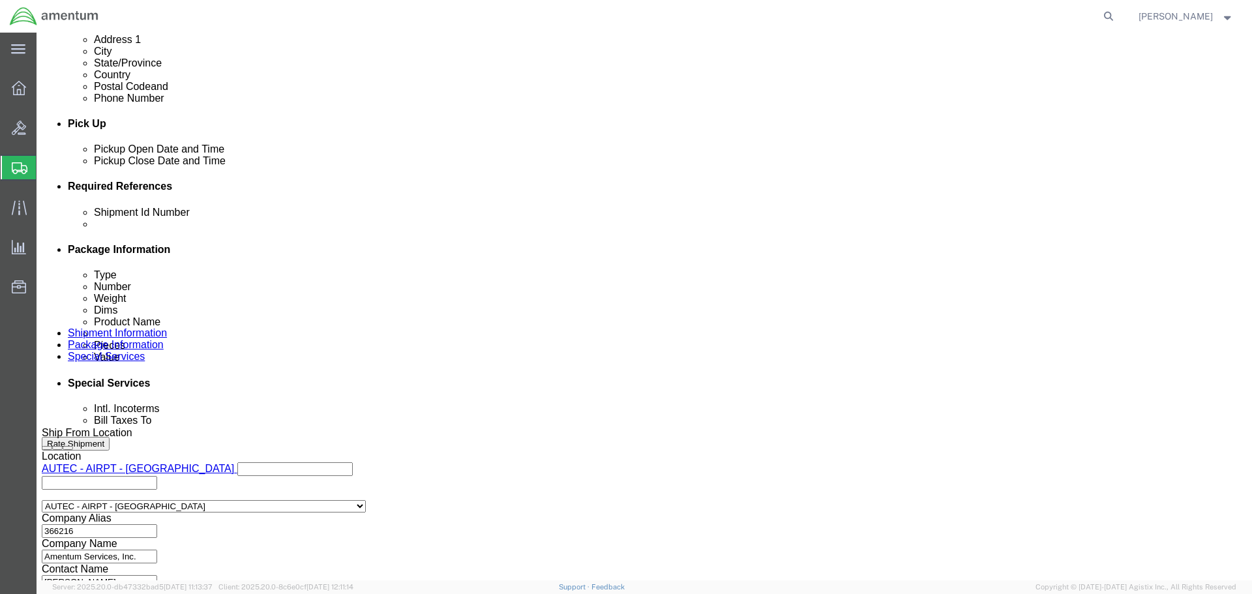
scroll to position [572, 0]
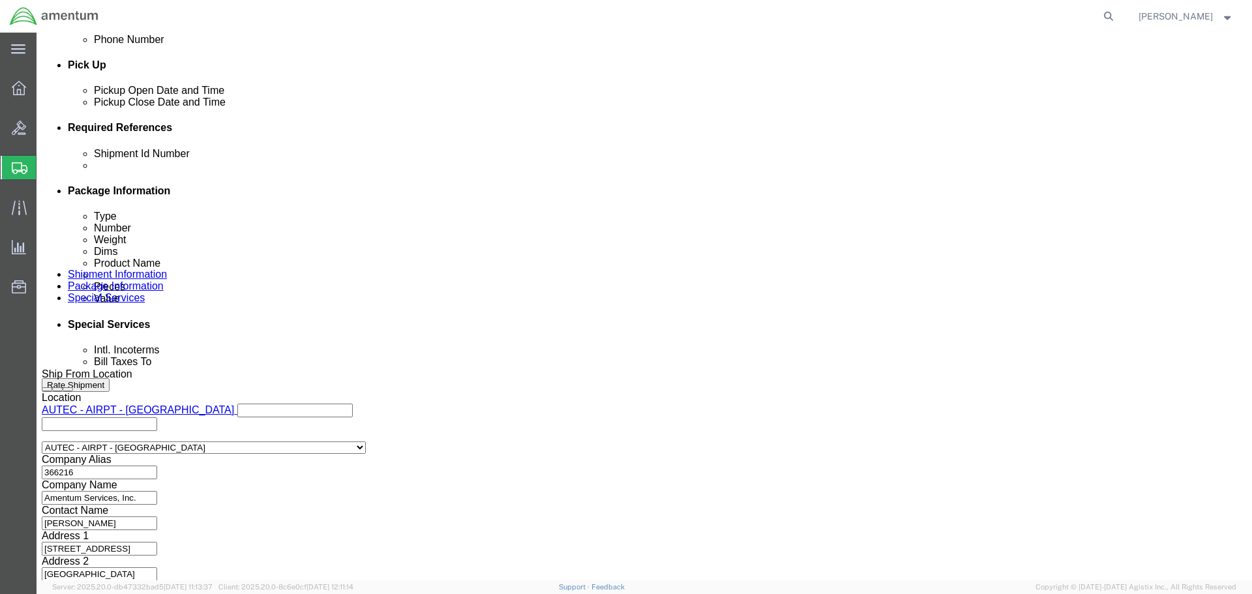
click button "Rate Shipment"
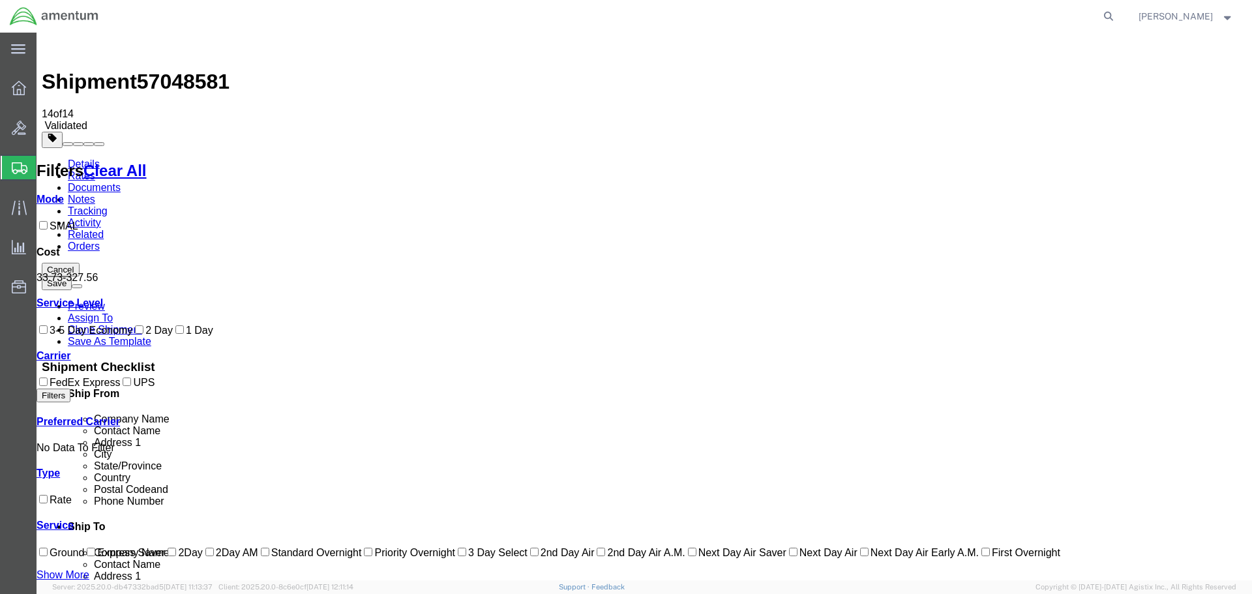
click at [82, 284] on button at bounding box center [77, 286] width 10 height 4
click at [113, 312] on link "Assign To" at bounding box center [90, 317] width 45 height 11
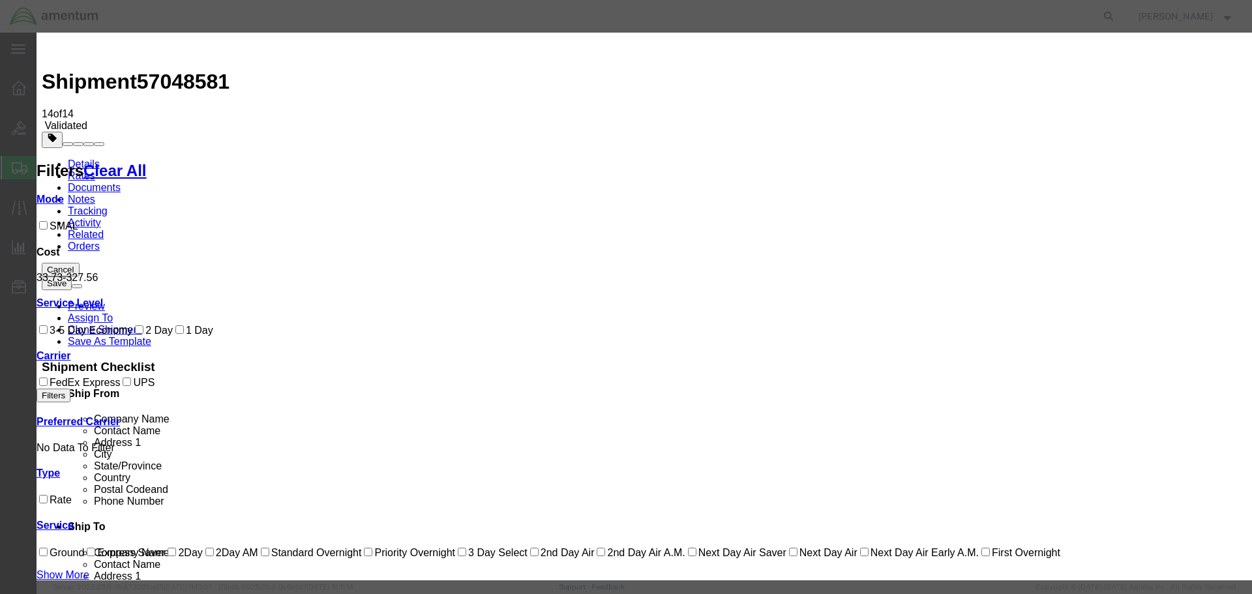
select select "101678"
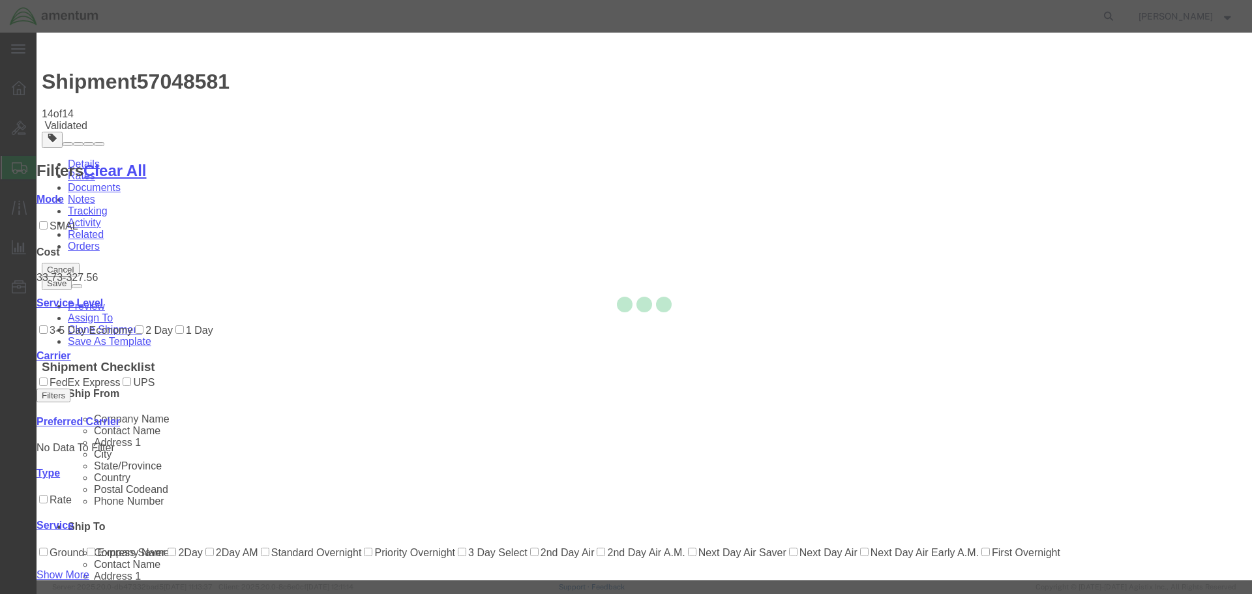
select select
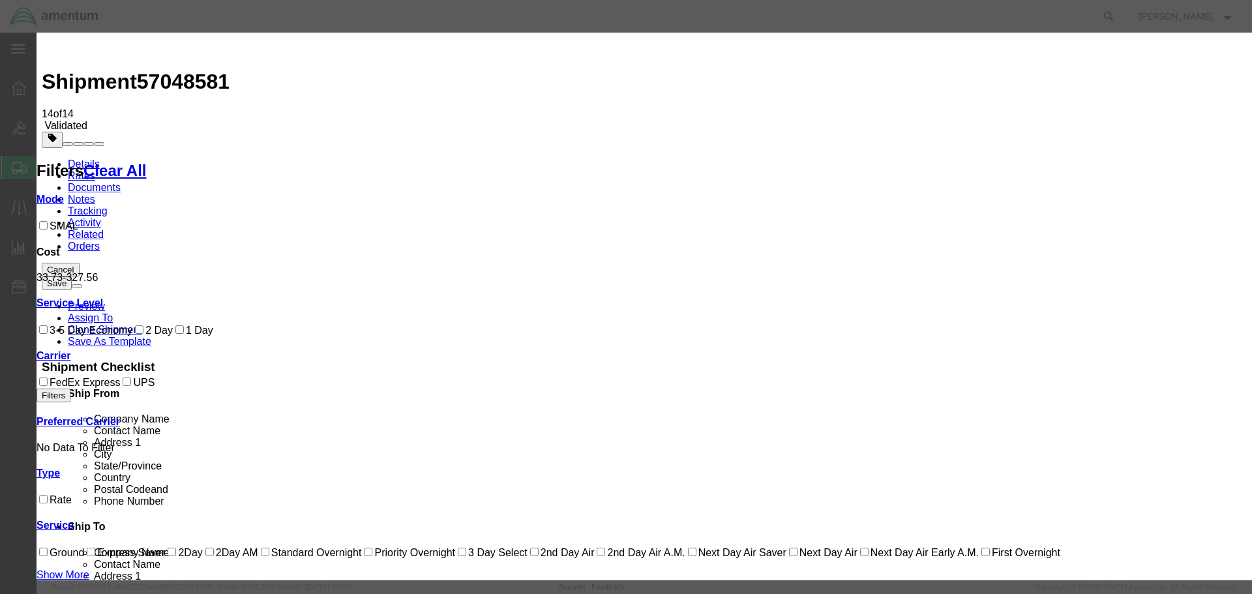
type input "tm"
select select "51622"
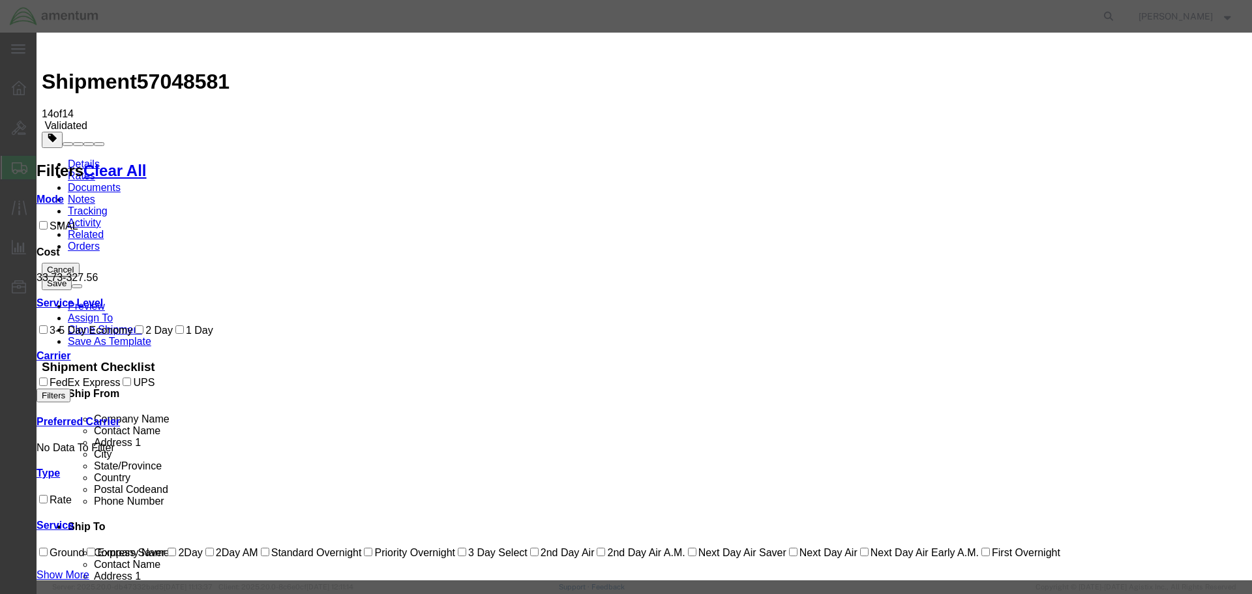
type textarea "PLEASE SEND BY CHEAPEST FREIGHT TO ARRIVE NLT [DATE]"
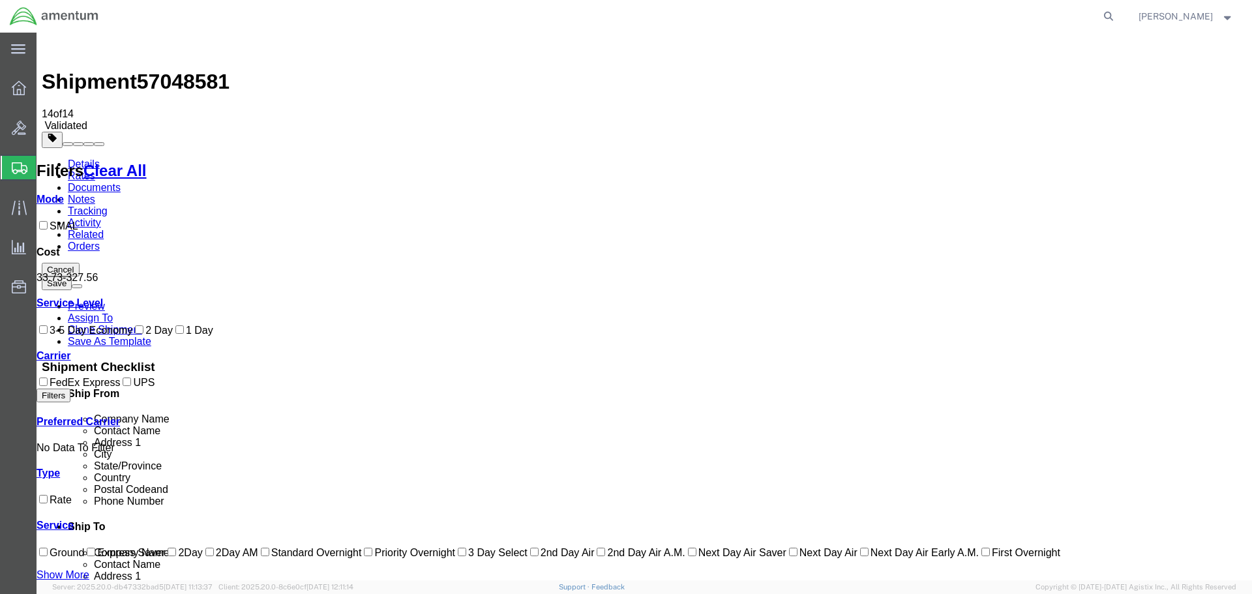
click at [84, 158] on link "Details" at bounding box center [84, 163] width 32 height 11
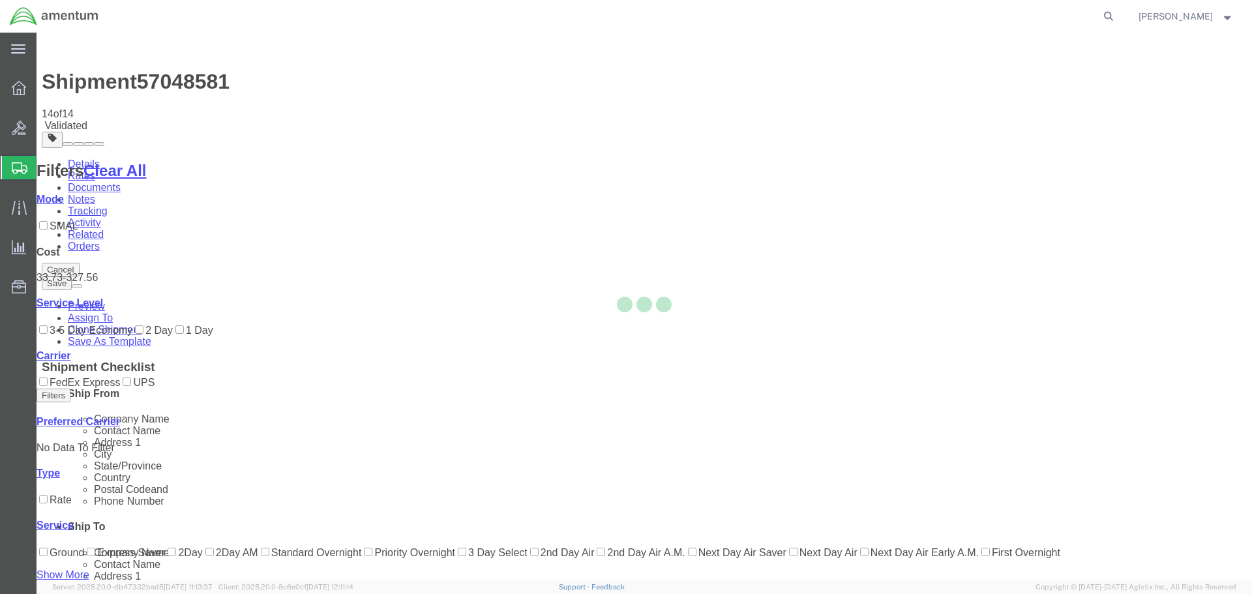
select select "53953"
